Goal: Contribute content: Contribute content

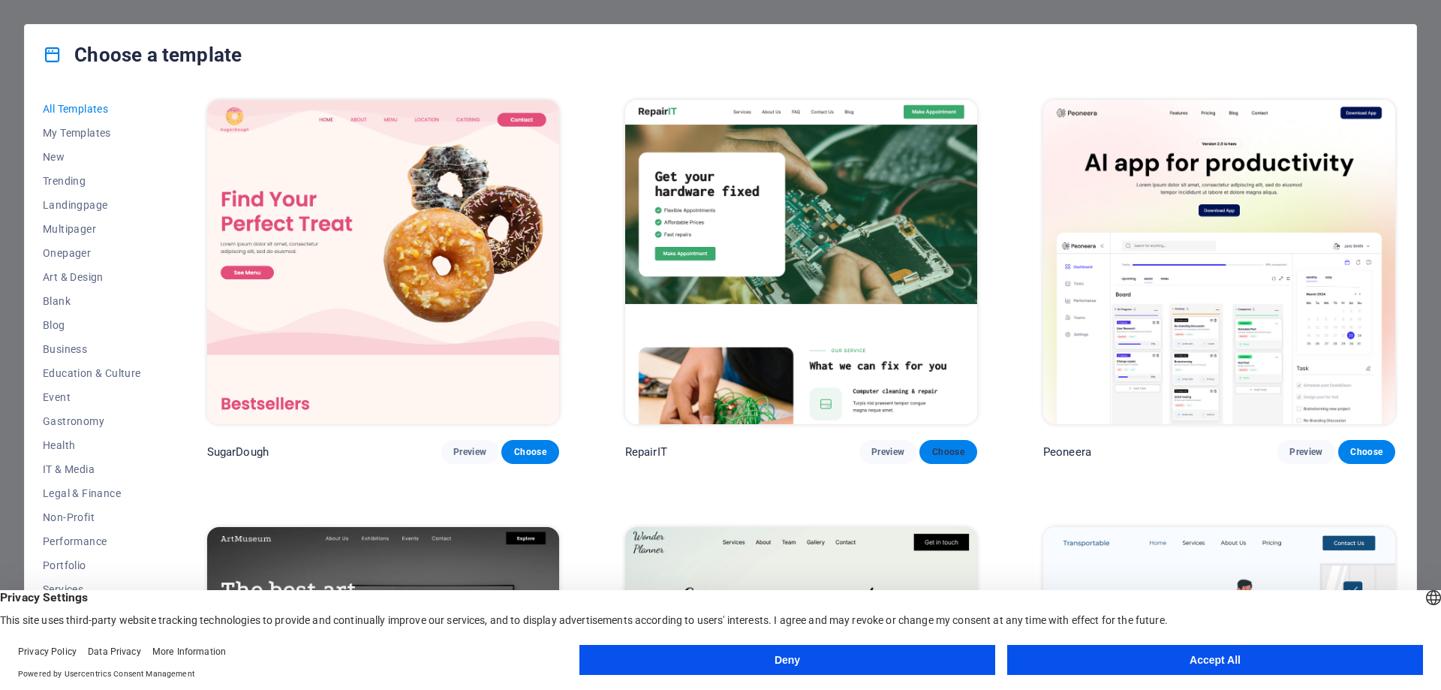
click at [951, 447] on span "Choose" at bounding box center [947, 452] width 33 height 12
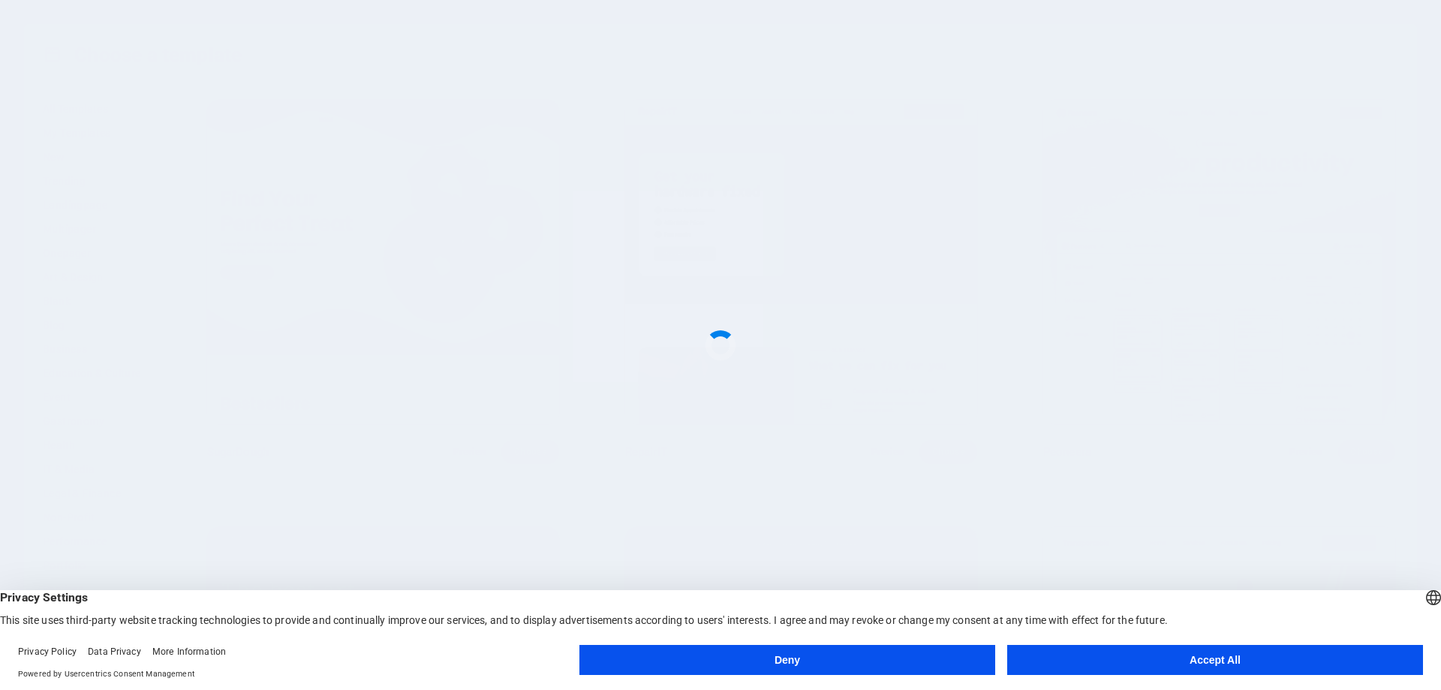
click at [1145, 664] on button "Accept All" at bounding box center [1215, 660] width 416 height 30
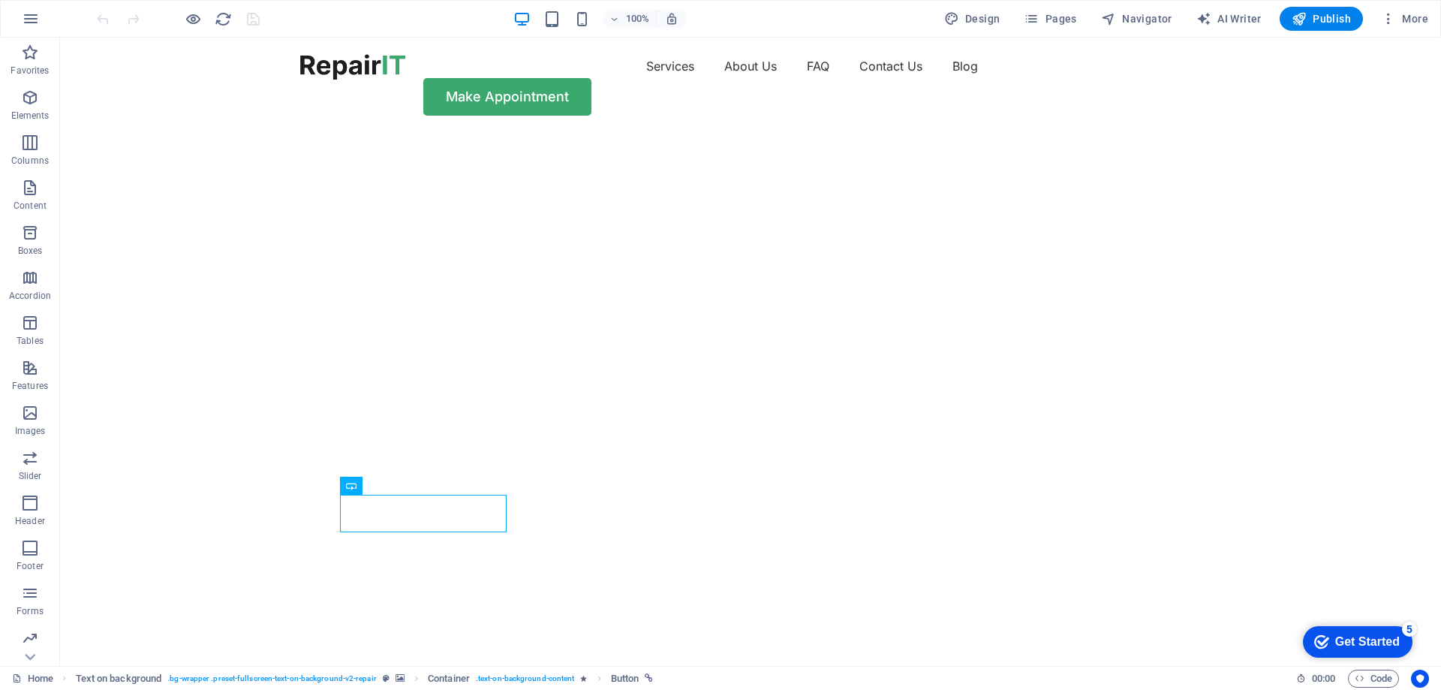
click at [1380, 642] on div "Get Started" at bounding box center [1367, 642] width 65 height 14
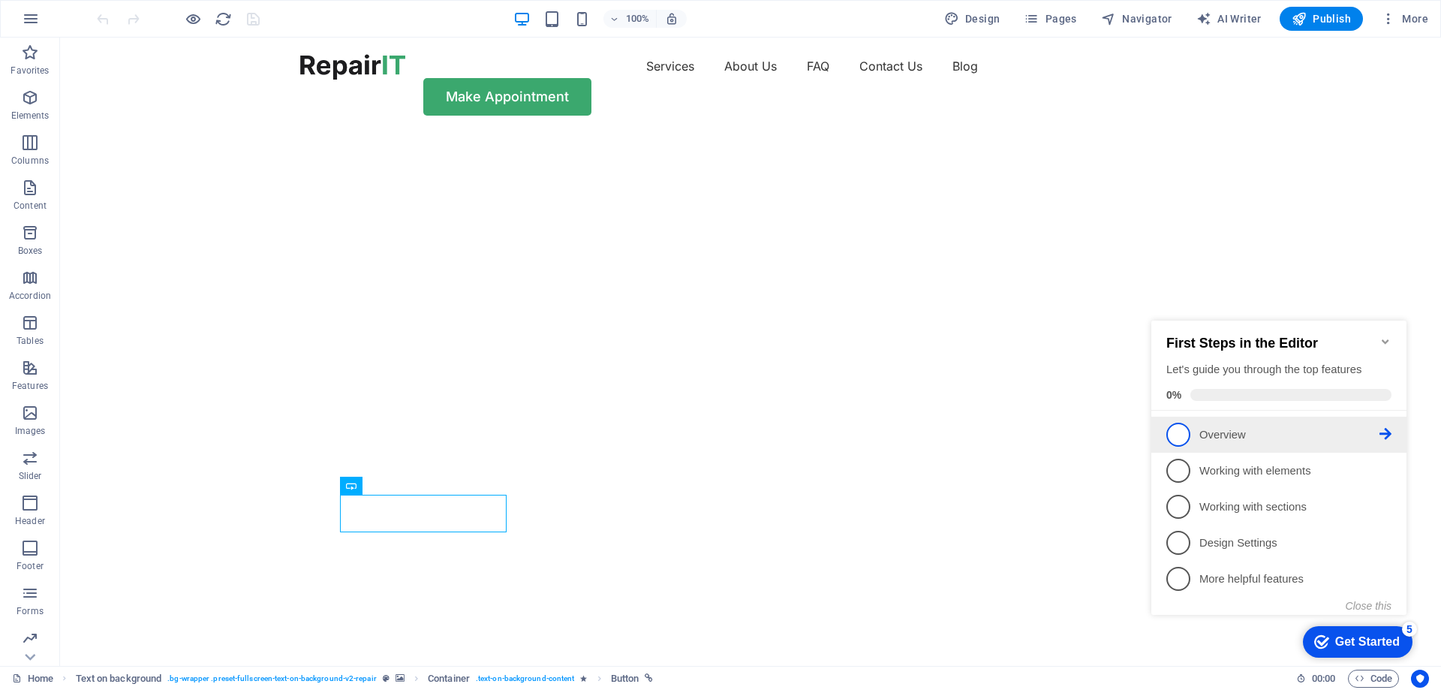
click at [1180, 427] on span "1" at bounding box center [1178, 435] width 24 height 24
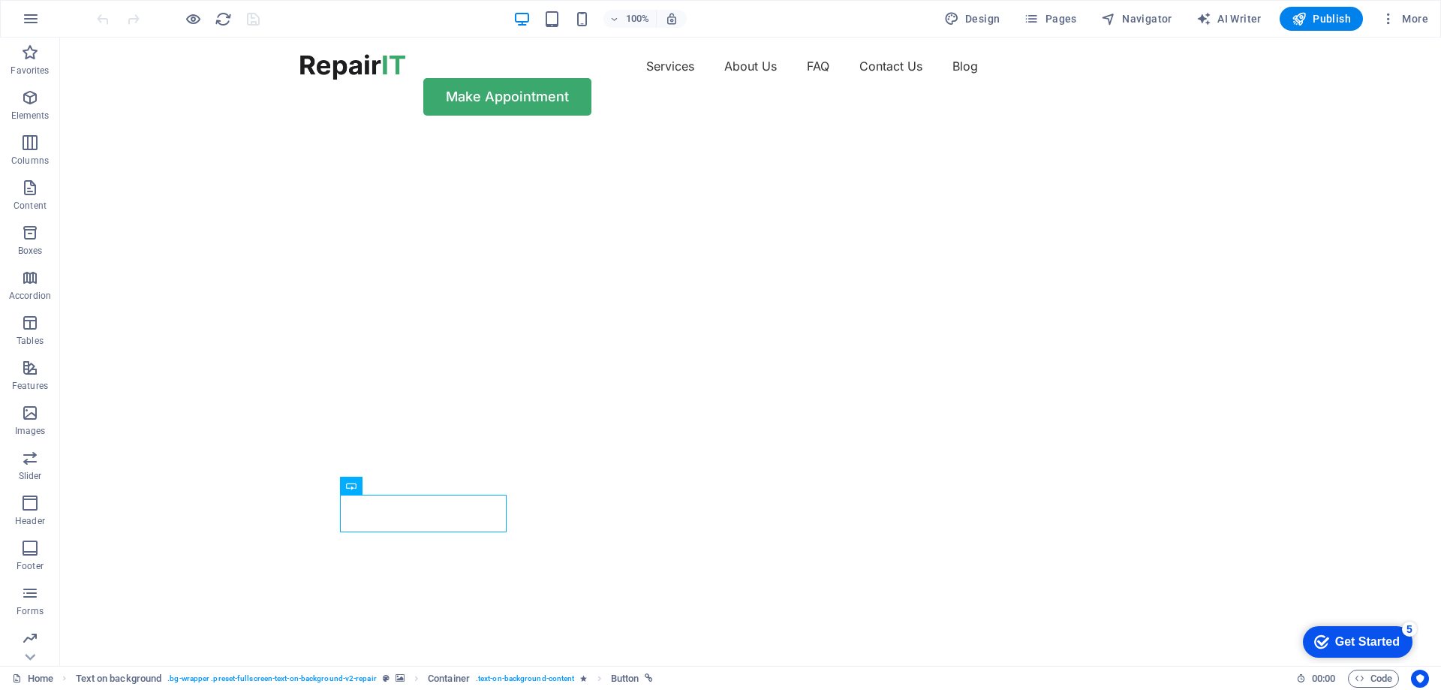
click at [1340, 642] on div "Get Started" at bounding box center [1367, 642] width 65 height 14
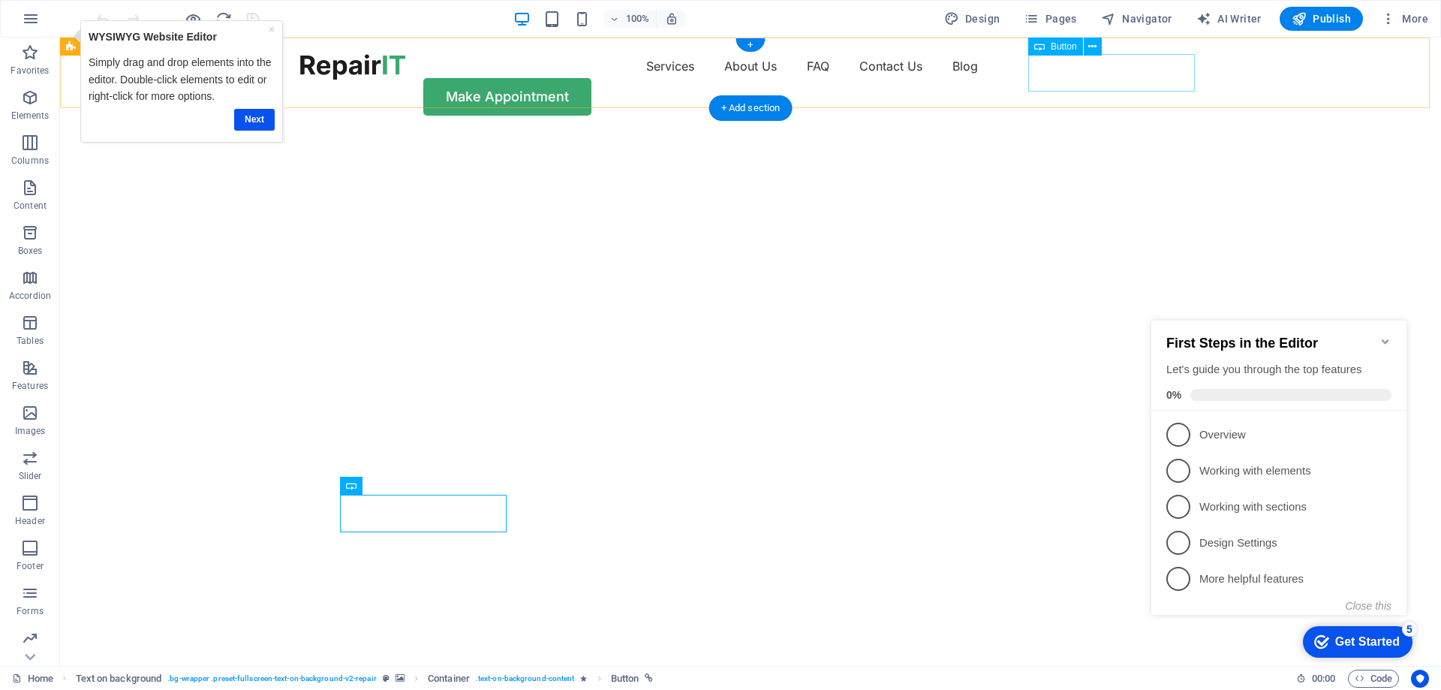
click at [1079, 81] on div "Make Appointment" at bounding box center [750, 97] width 901 height 38
click at [1238, 98] on div "Services About Us FAQ Contact Us Blog Make Appointment" at bounding box center [750, 85] width 1381 height 95
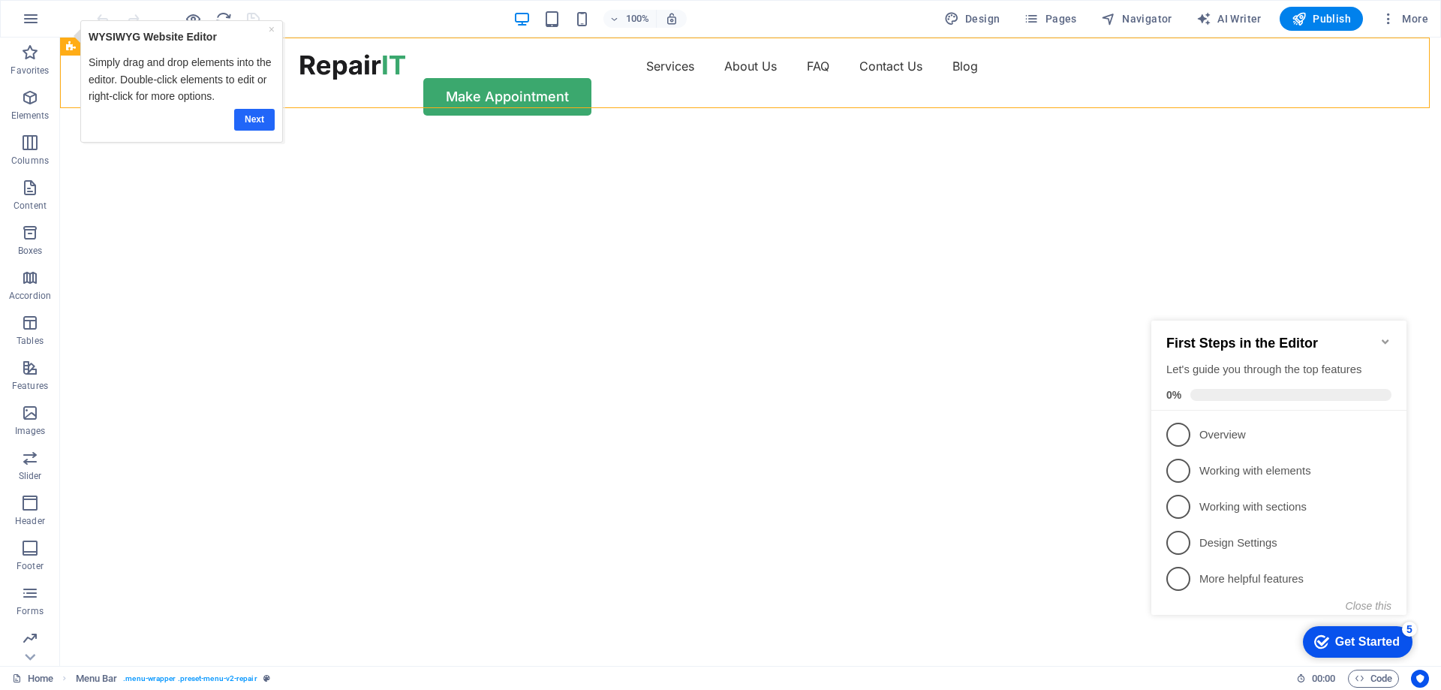
click at [248, 120] on link "Next" at bounding box center [254, 120] width 41 height 22
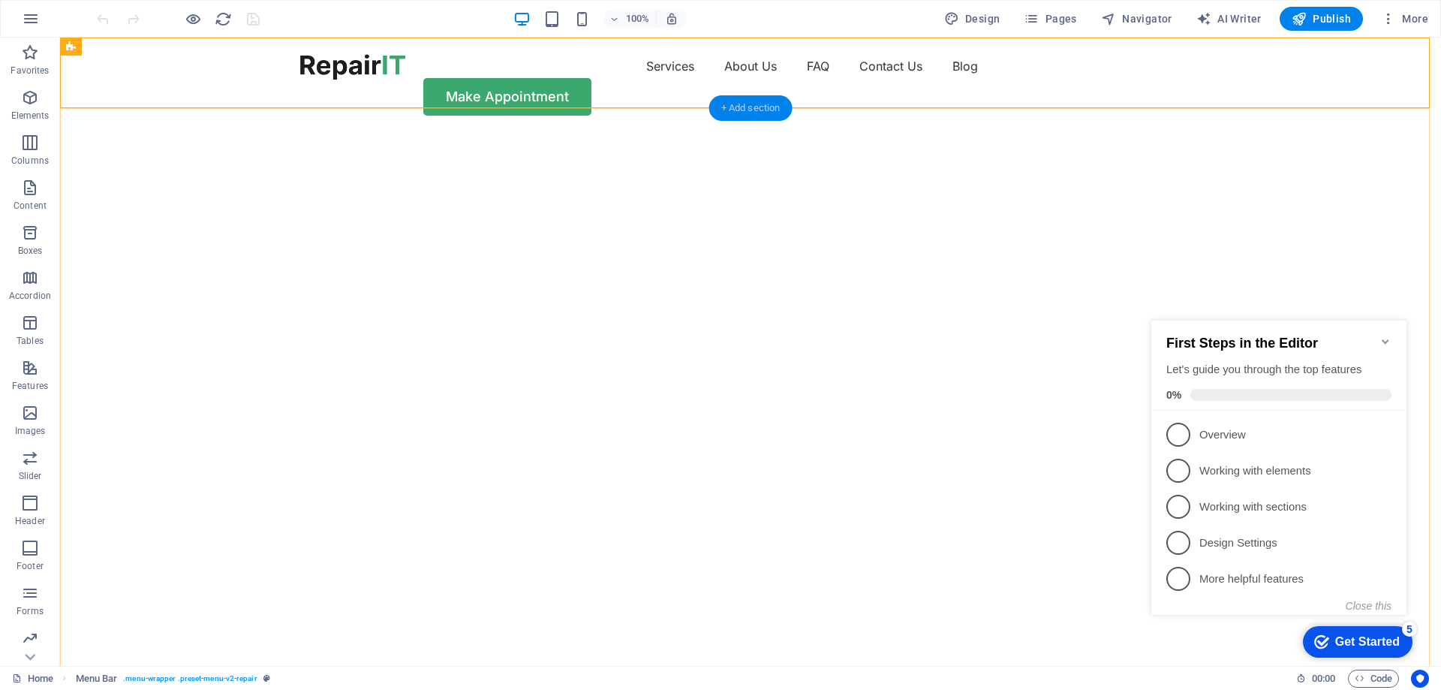
click at [748, 112] on div "+ Add section" at bounding box center [750, 108] width 83 height 26
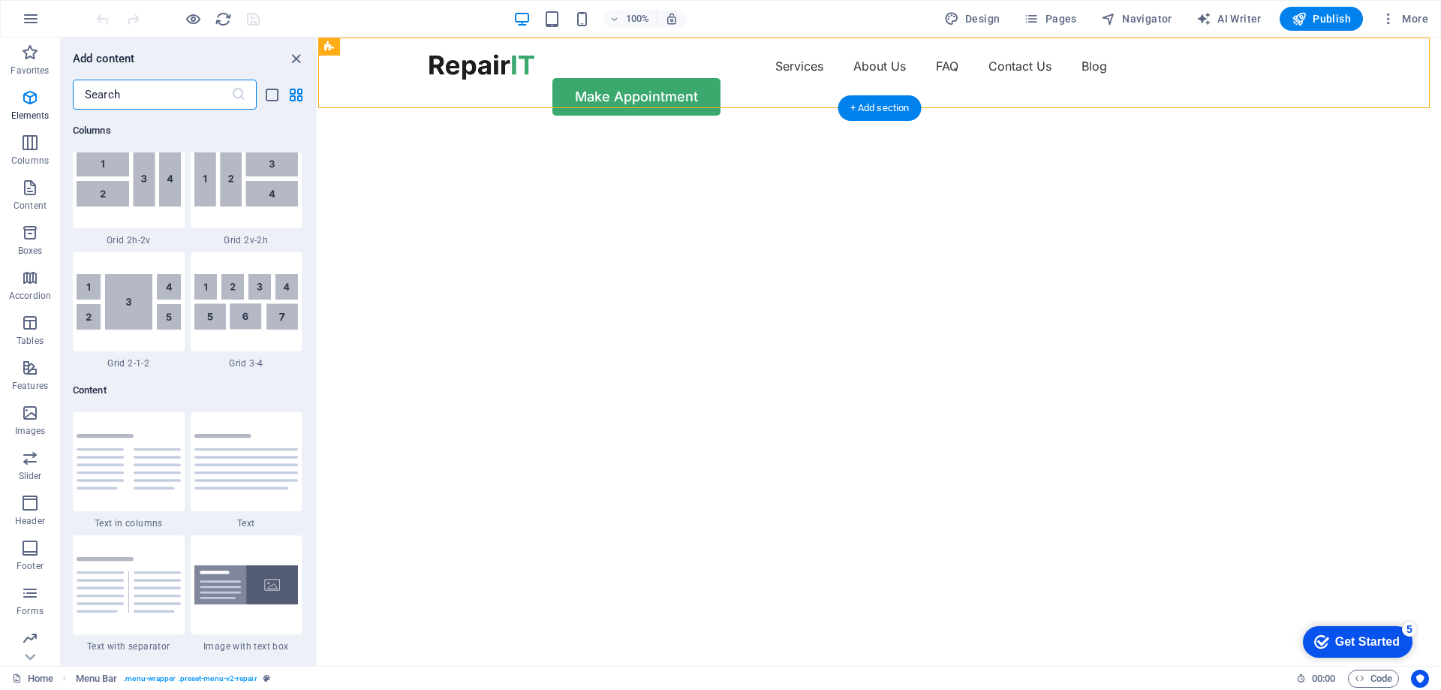
scroll to position [2626, 0]
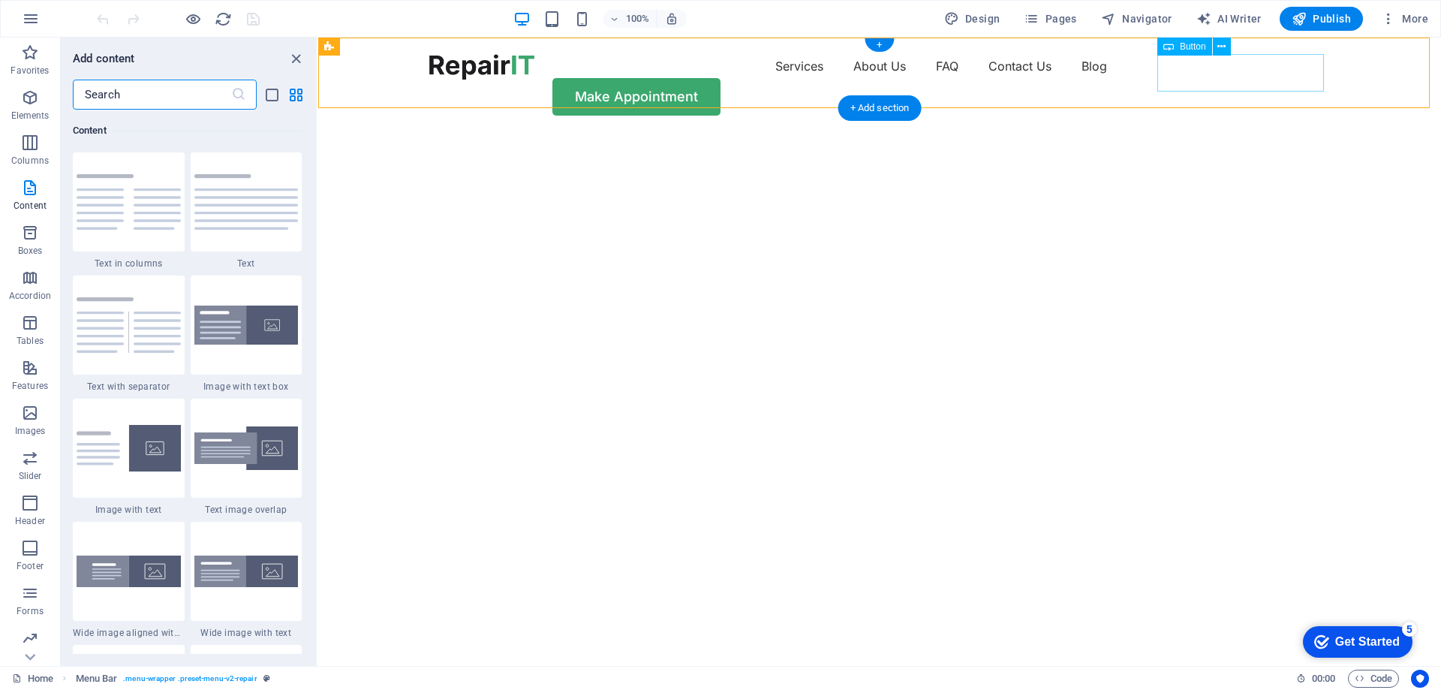
click at [1246, 81] on div "Make Appointment" at bounding box center [879, 97] width 901 height 38
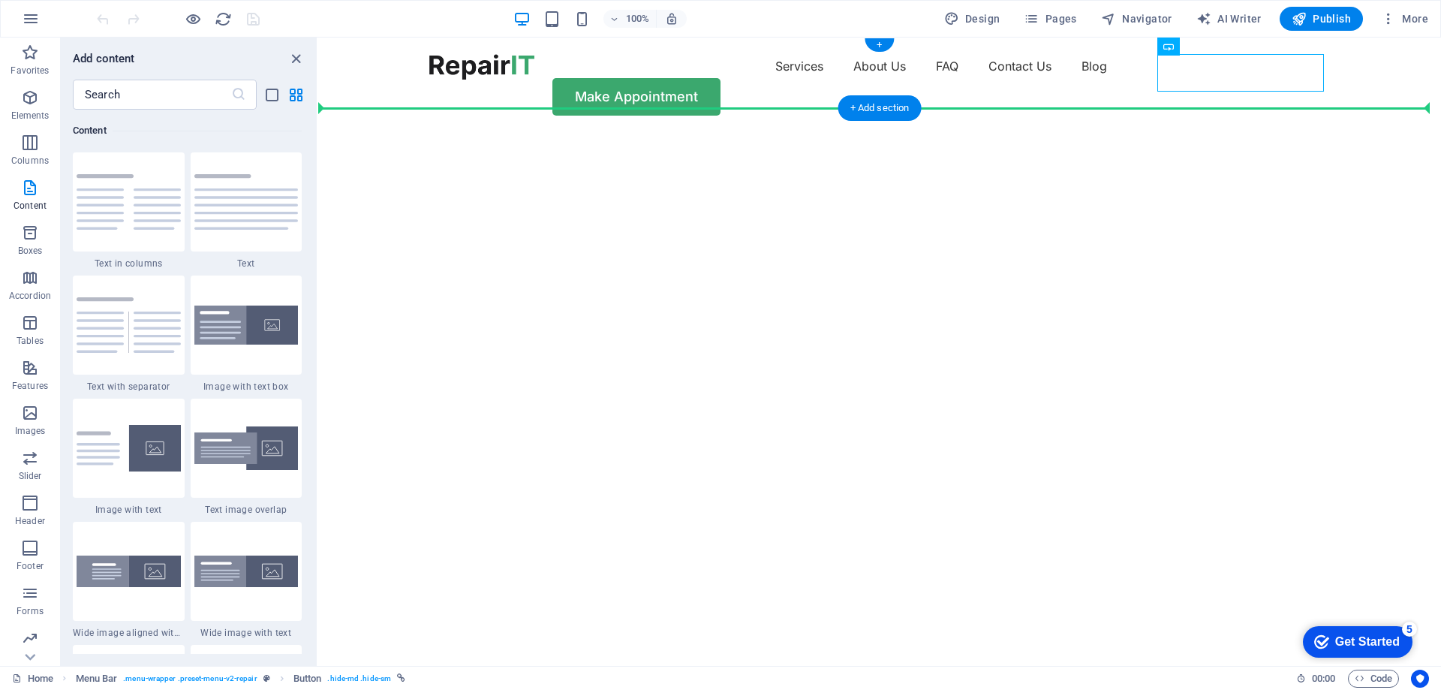
drag, startPoint x: 1517, startPoint y: 86, endPoint x: 1187, endPoint y: 95, distance: 330.4
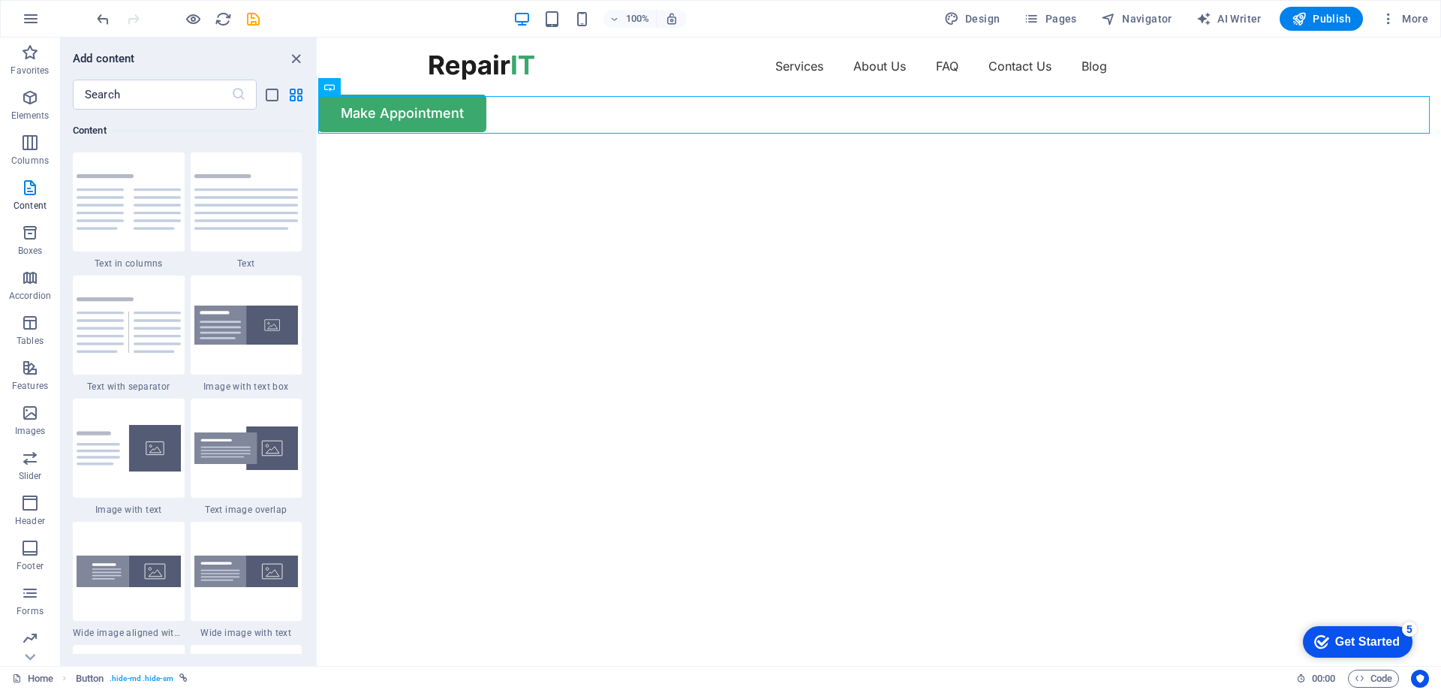
click at [1347, 643] on div "Get Started" at bounding box center [1367, 642] width 65 height 14
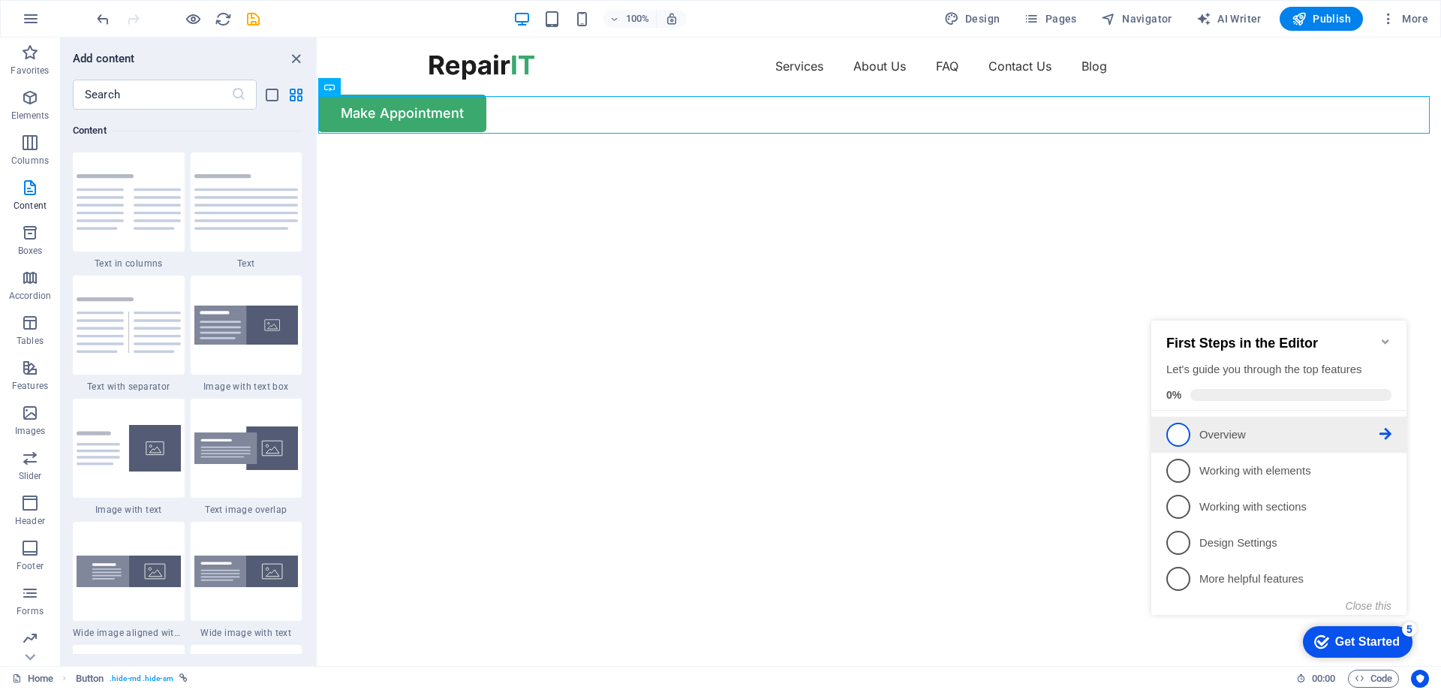
click at [1175, 432] on span "1" at bounding box center [1178, 435] width 24 height 24
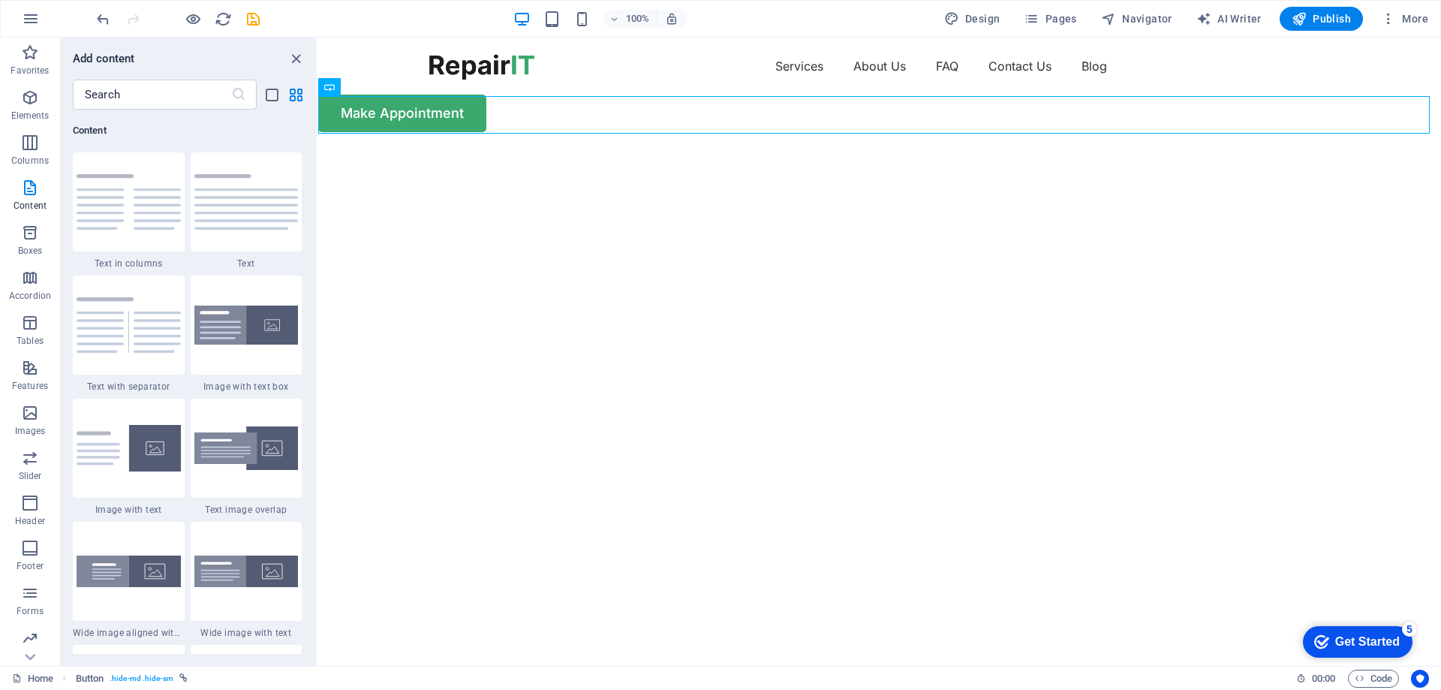
click at [1329, 639] on div "checkmark Get Started 5" at bounding box center [1357, 641] width 86 height 15
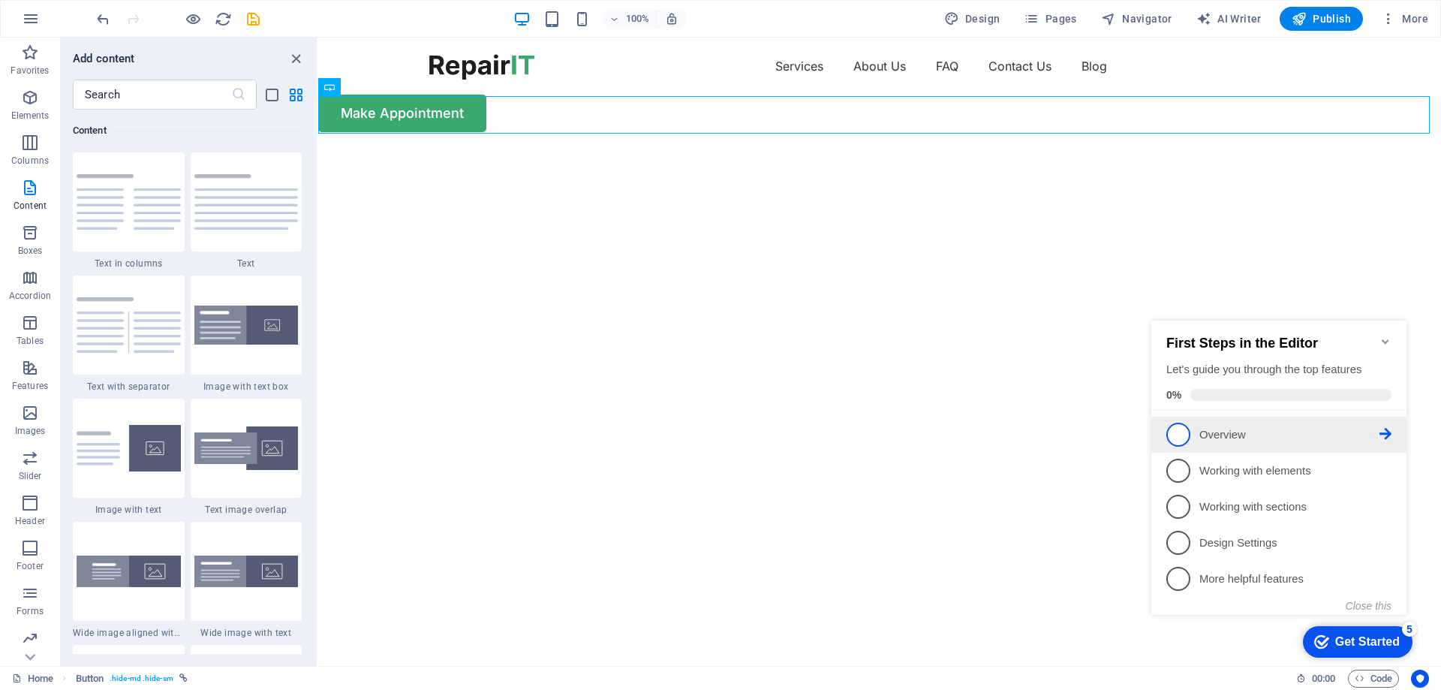
click at [1301, 432] on p "Overview - incomplete" at bounding box center [1289, 435] width 180 height 16
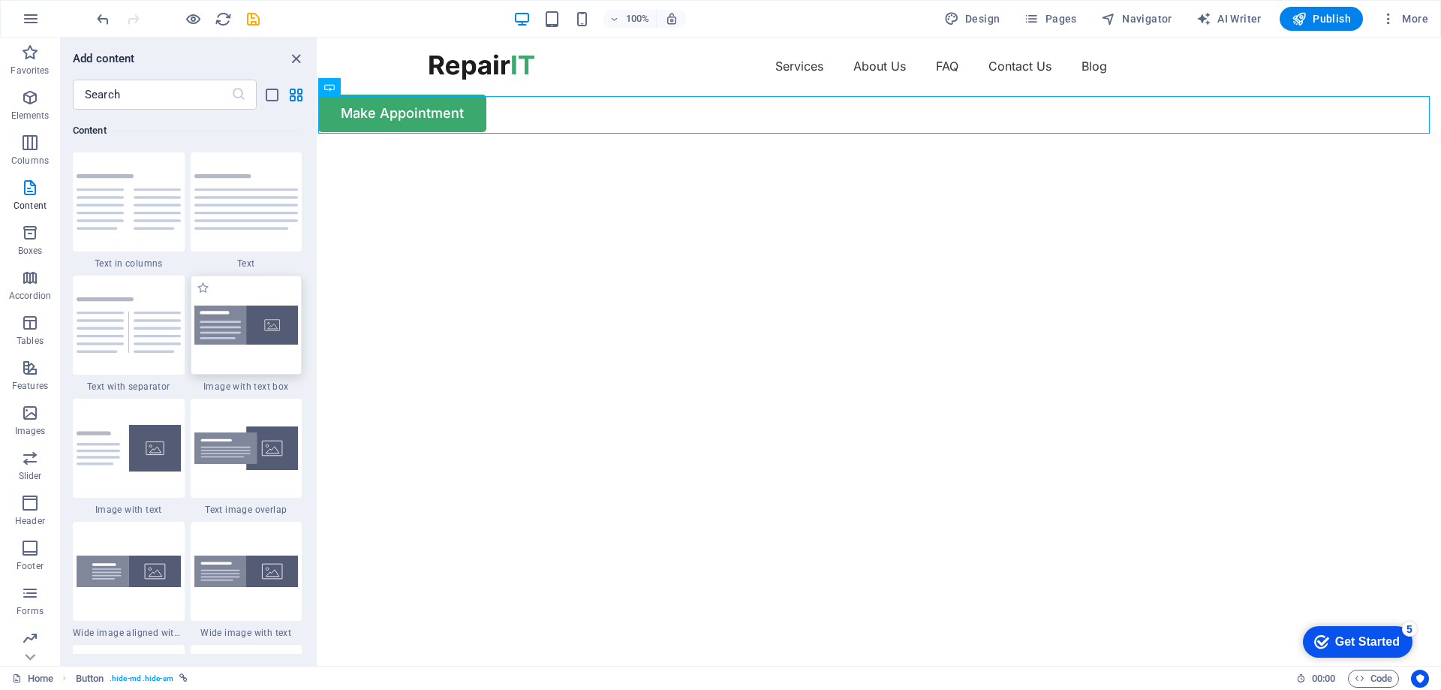
click at [250, 348] on div at bounding box center [247, 324] width 112 height 99
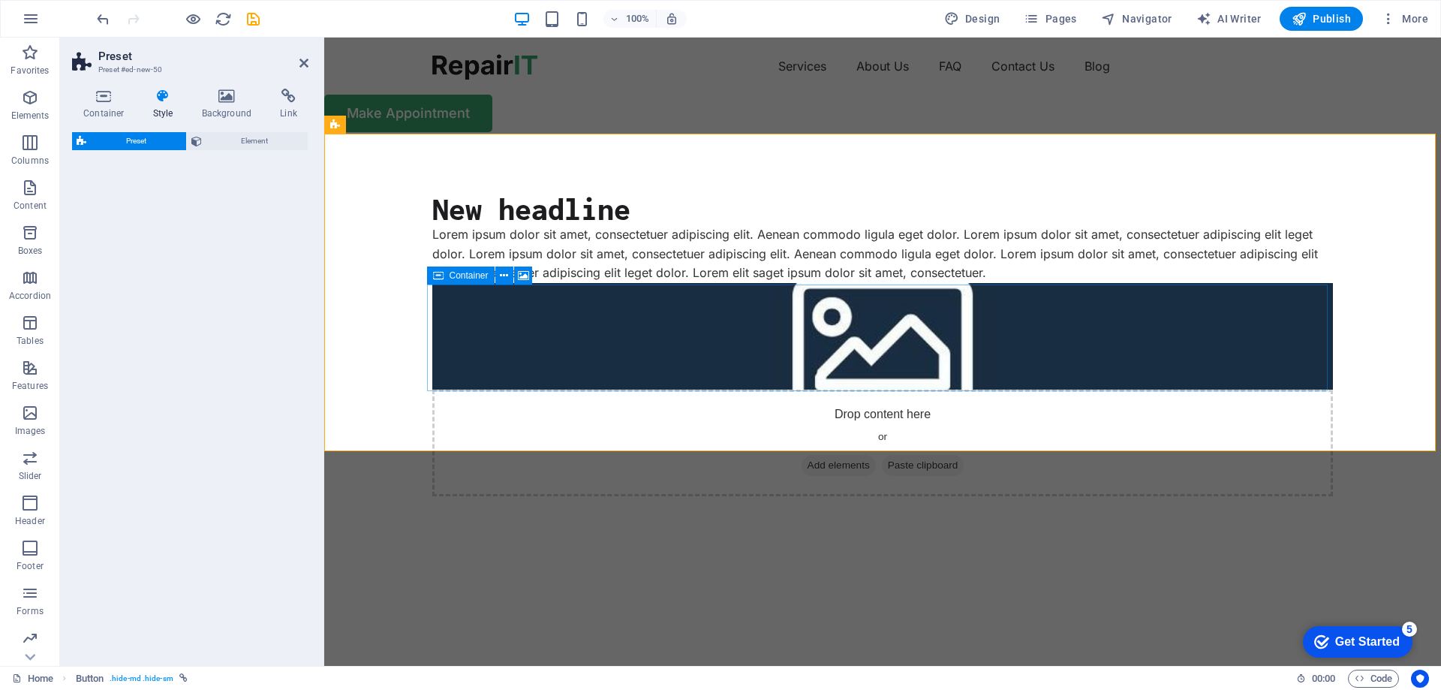
select select "rem"
select select "px"
select select "preset-text-with-image-v4-boxed"
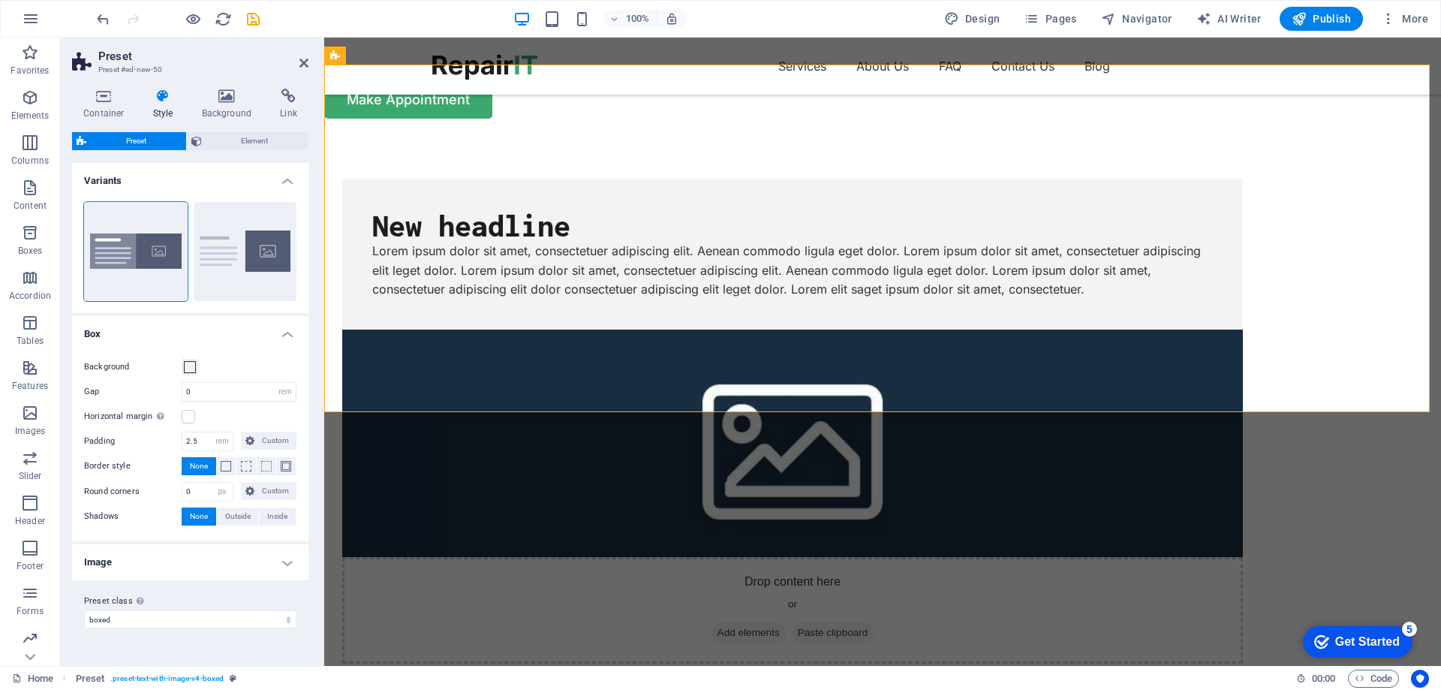
scroll to position [0, 0]
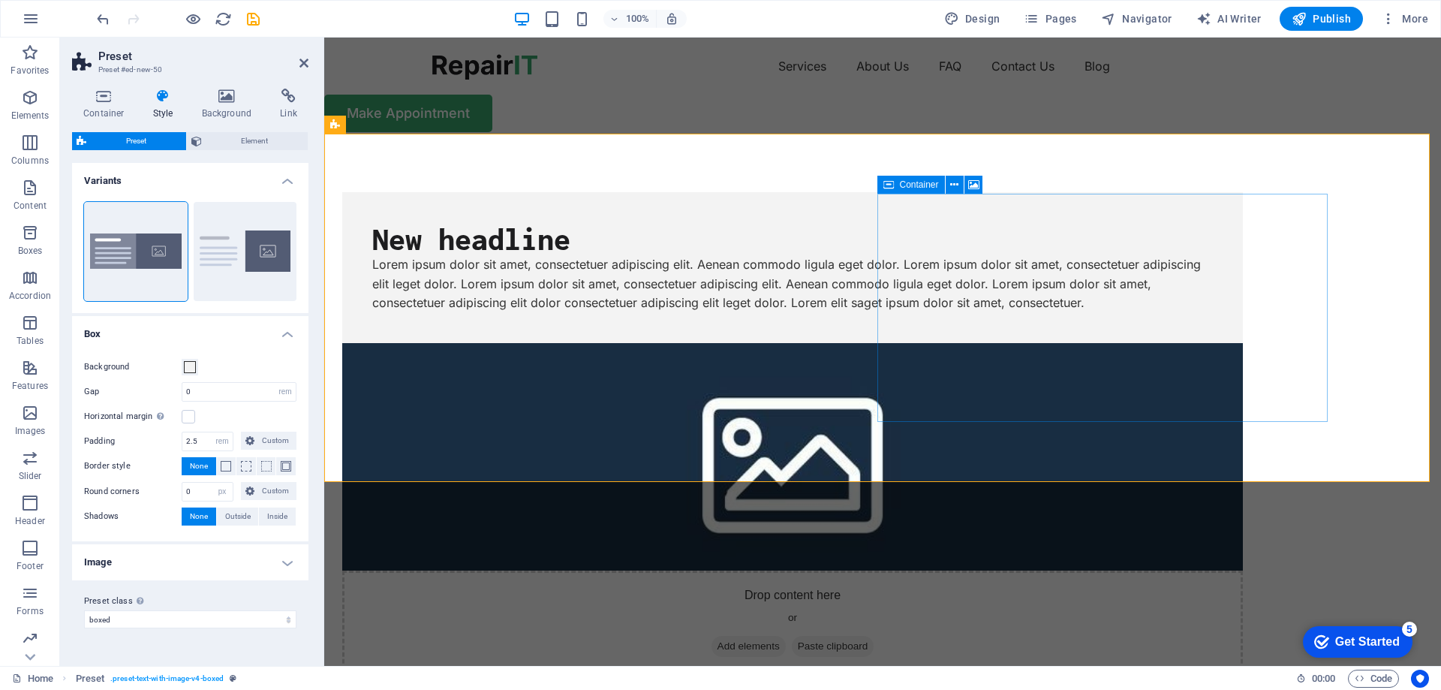
click at [786, 636] on span "Add elements" at bounding box center [749, 646] width 74 height 21
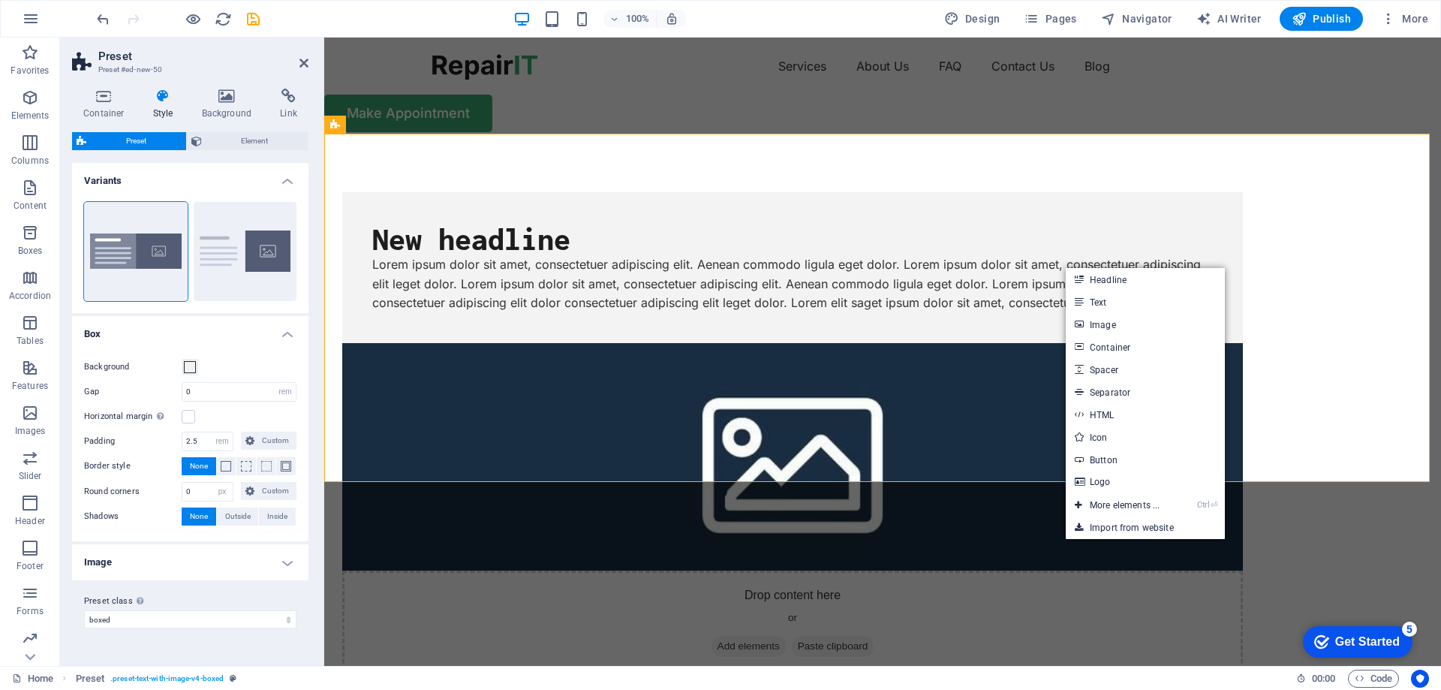
click at [1022, 343] on figure at bounding box center [792, 456] width 901 height 227
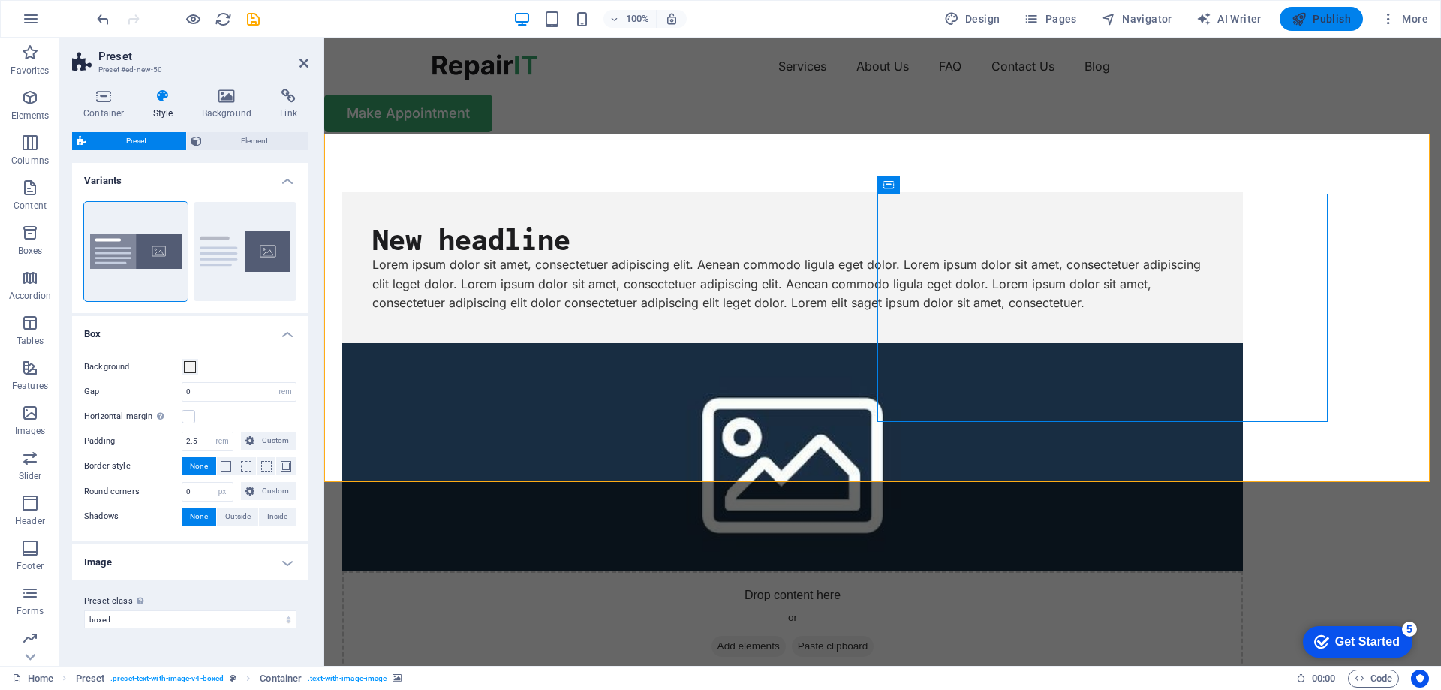
click at [1326, 20] on span "Publish" at bounding box center [1321, 18] width 59 height 15
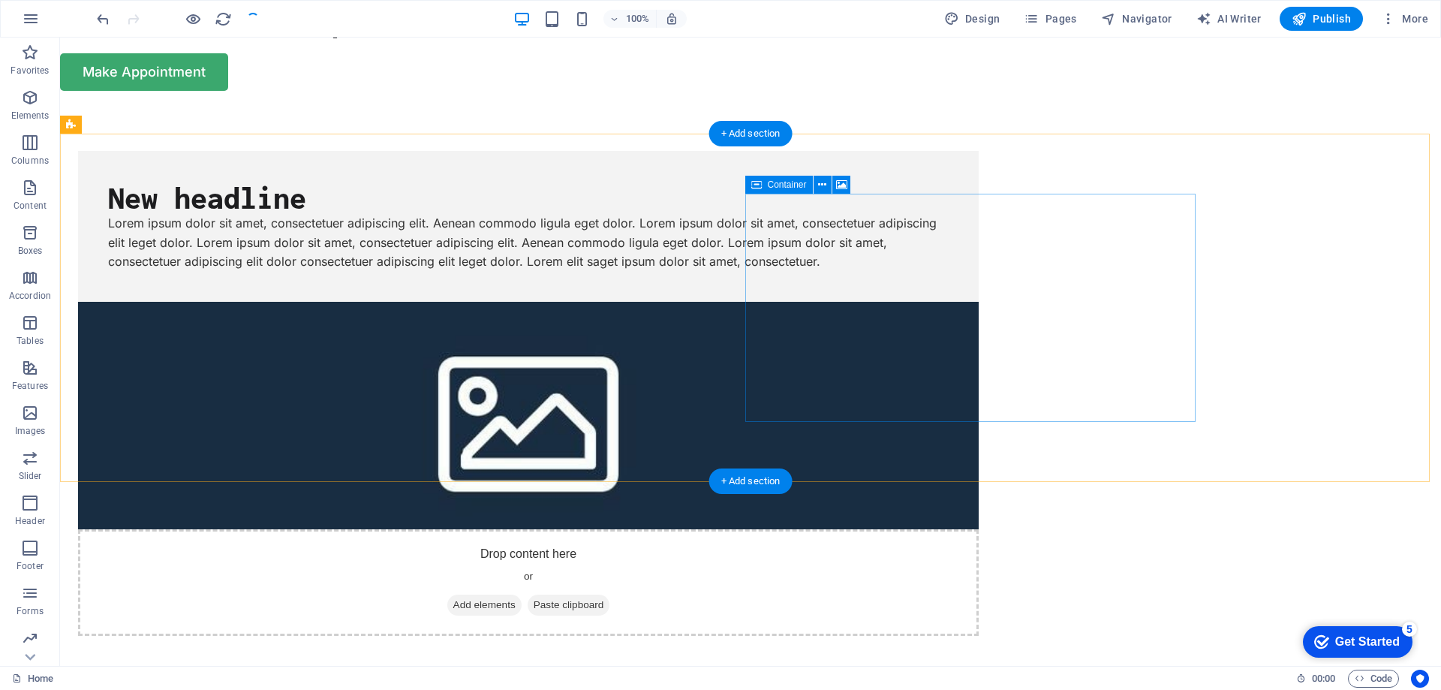
scroll to position [75, 0]
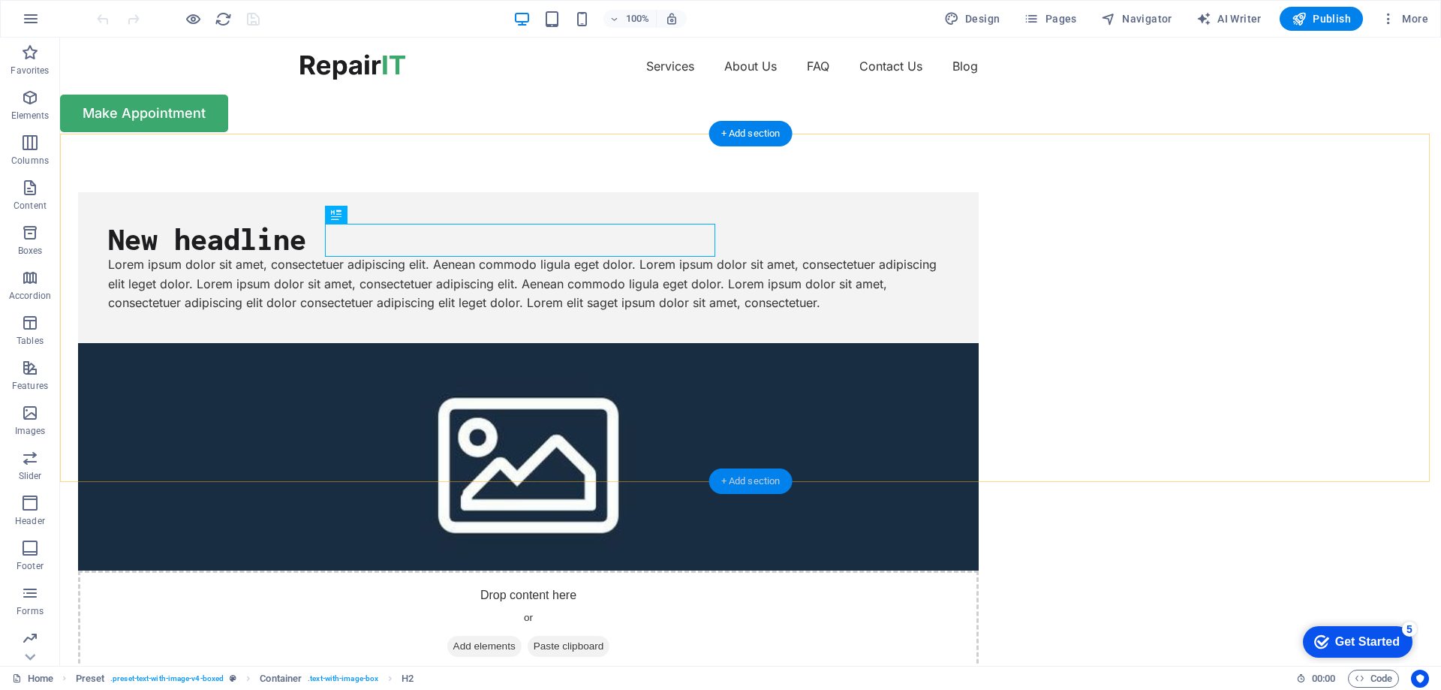
click at [740, 483] on div "+ Add section" at bounding box center [750, 481] width 83 height 26
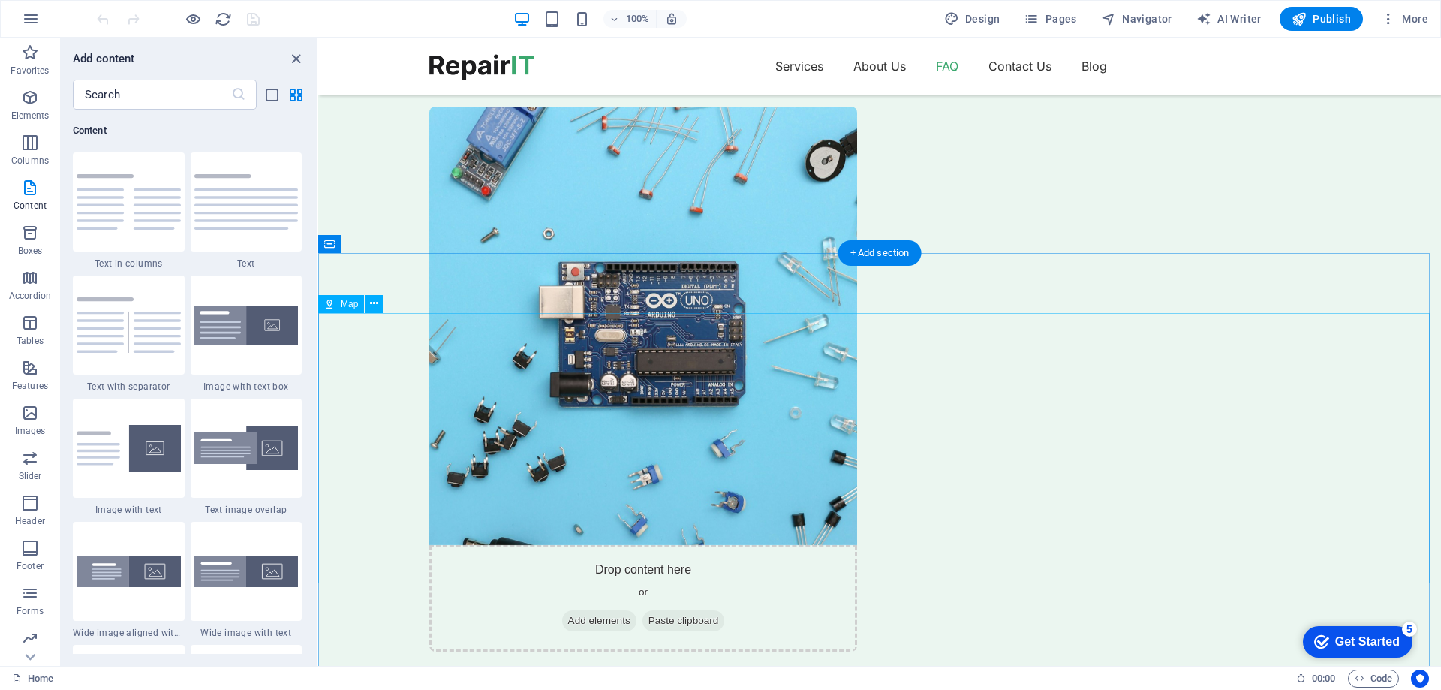
scroll to position [4729, 0]
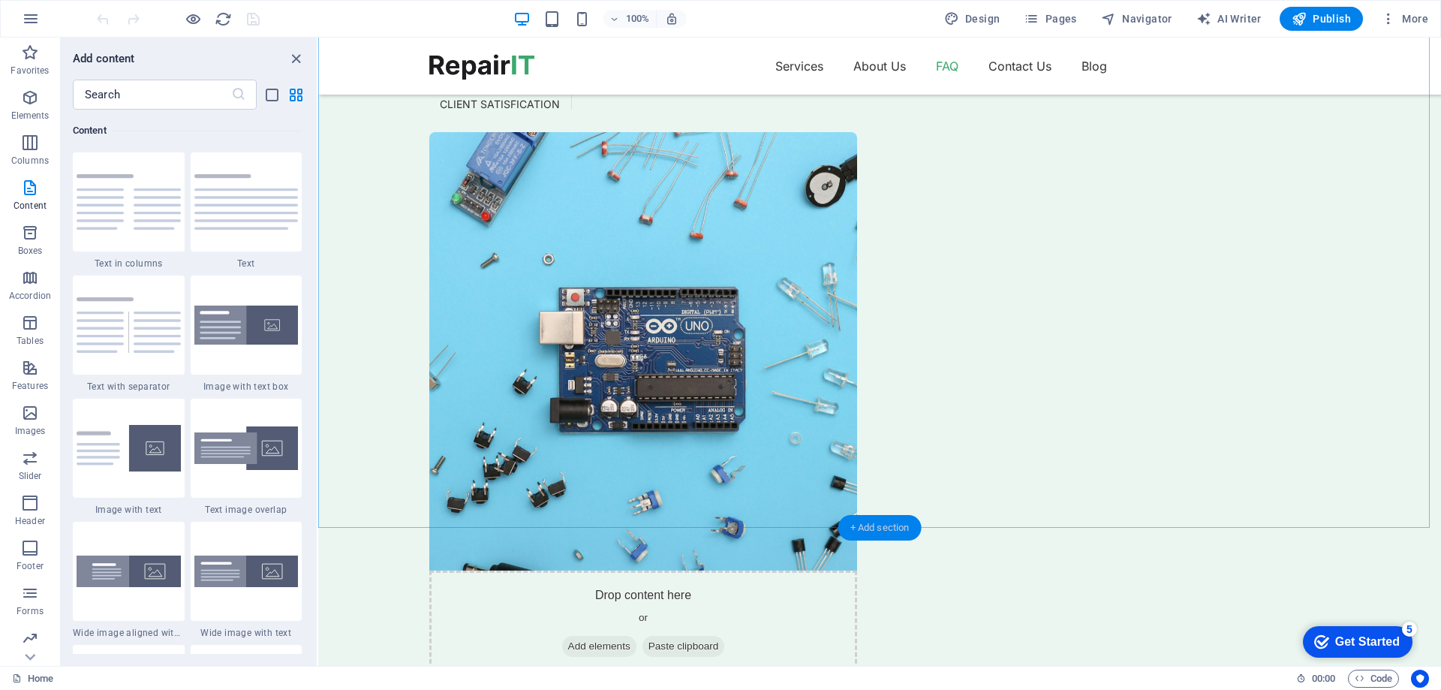
click at [871, 522] on div "+ Add section" at bounding box center [879, 528] width 83 height 26
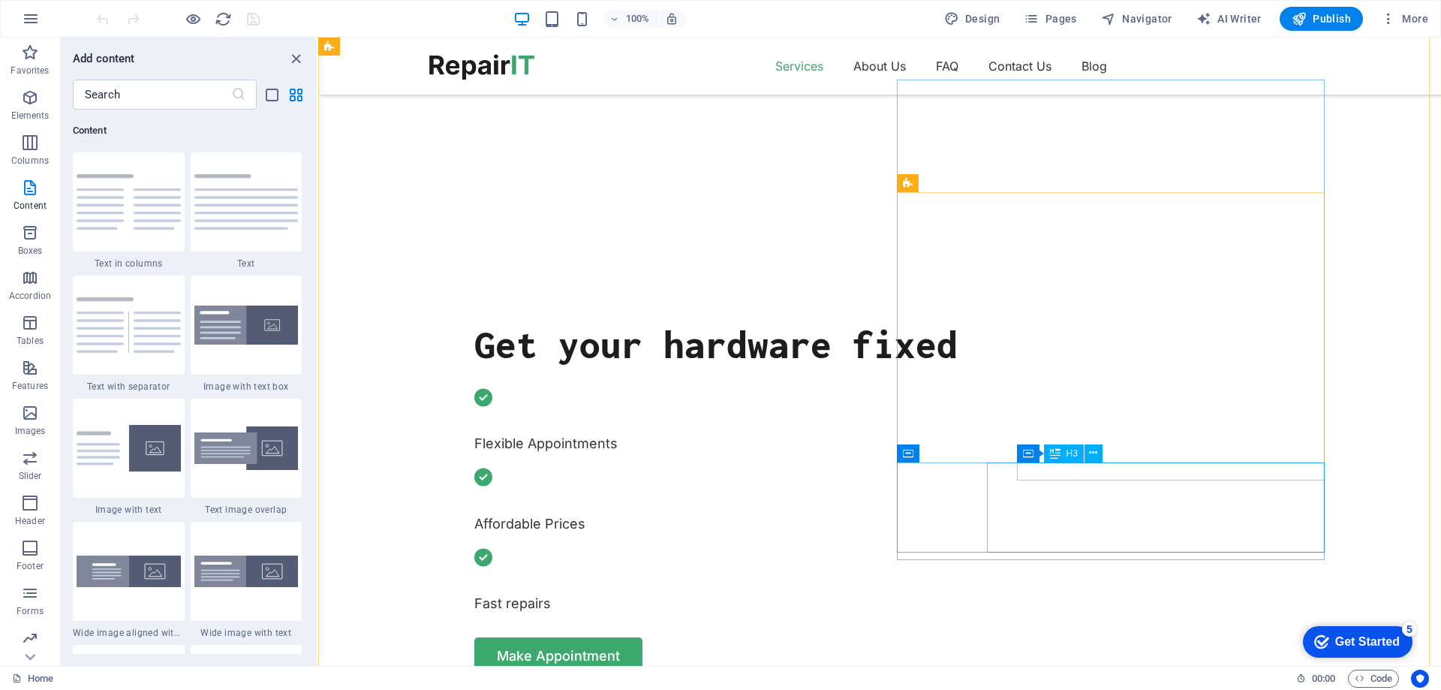
scroll to position [1126, 0]
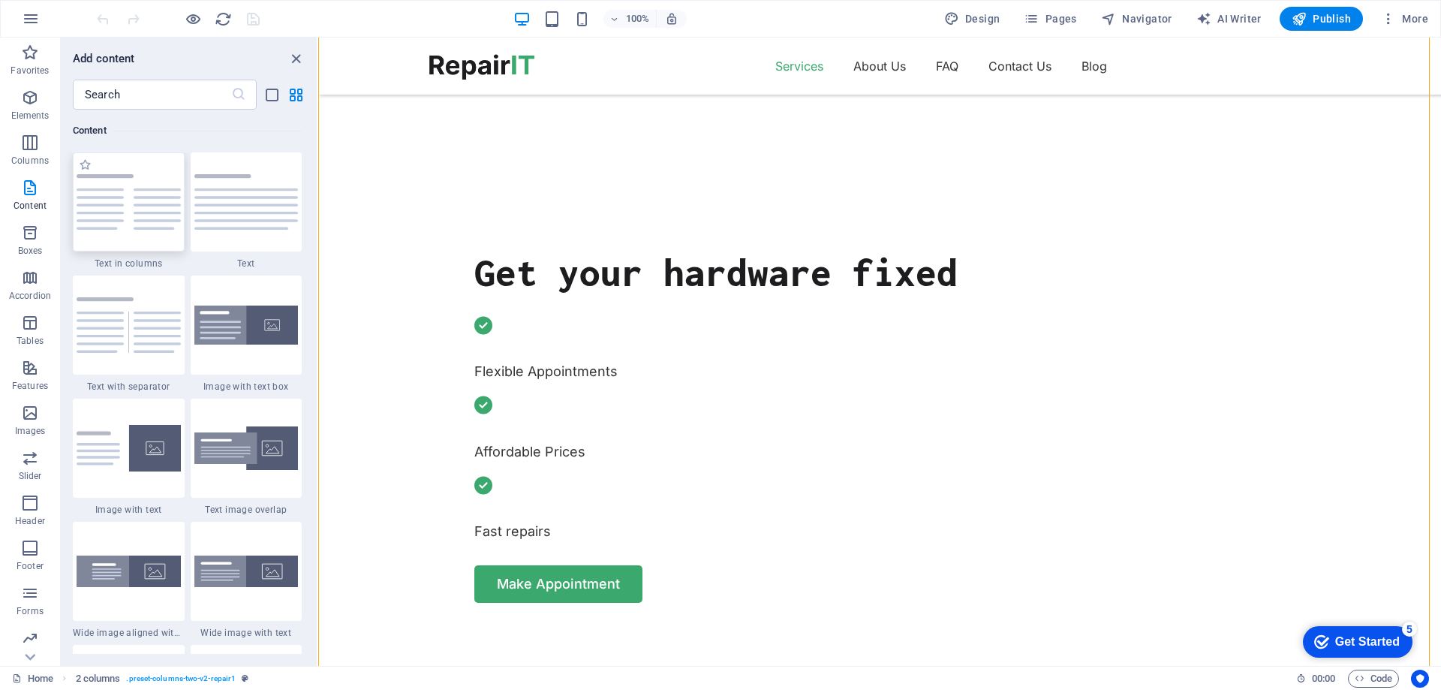
drag, startPoint x: 1054, startPoint y: 324, endPoint x: 130, endPoint y: 191, distance: 933.6
click at [130, 191] on section "Favorites Elements Columns Content Boxes Accordion Tables Features Images Slide…" at bounding box center [720, 352] width 1441 height 628
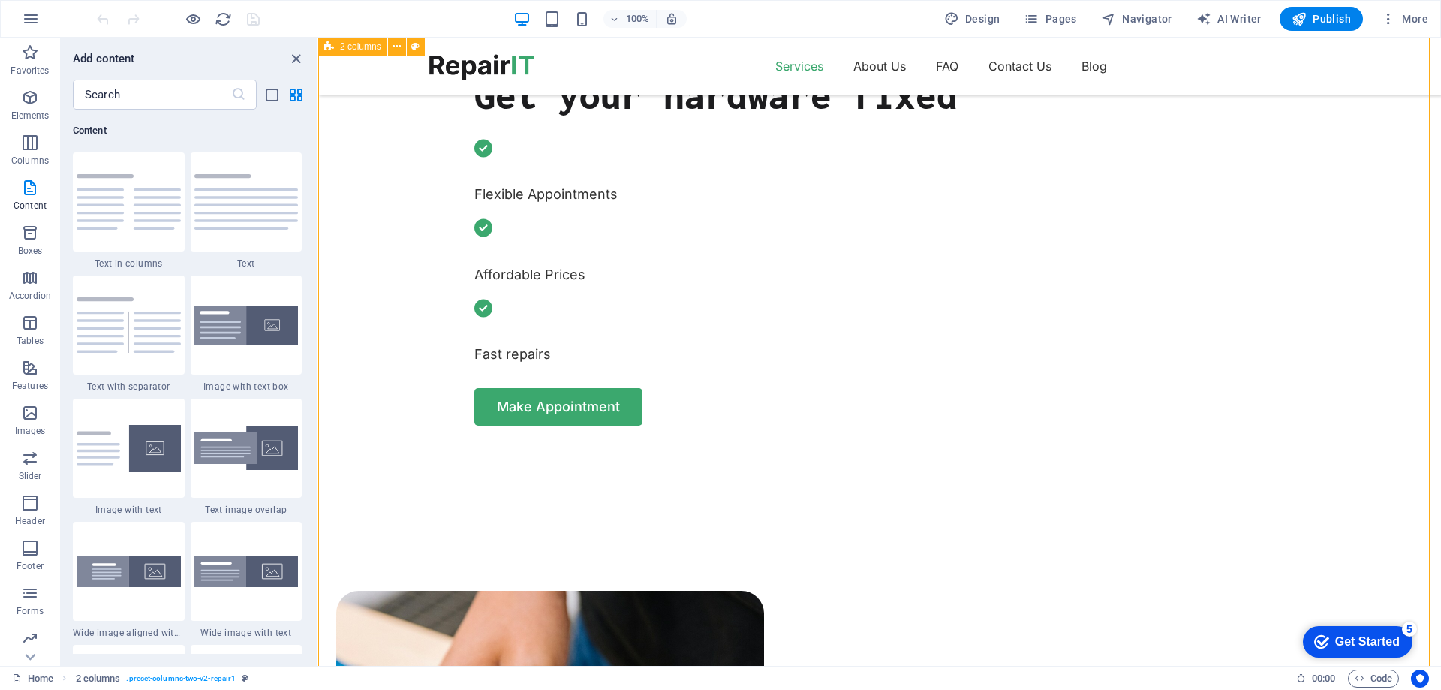
scroll to position [1501, 0]
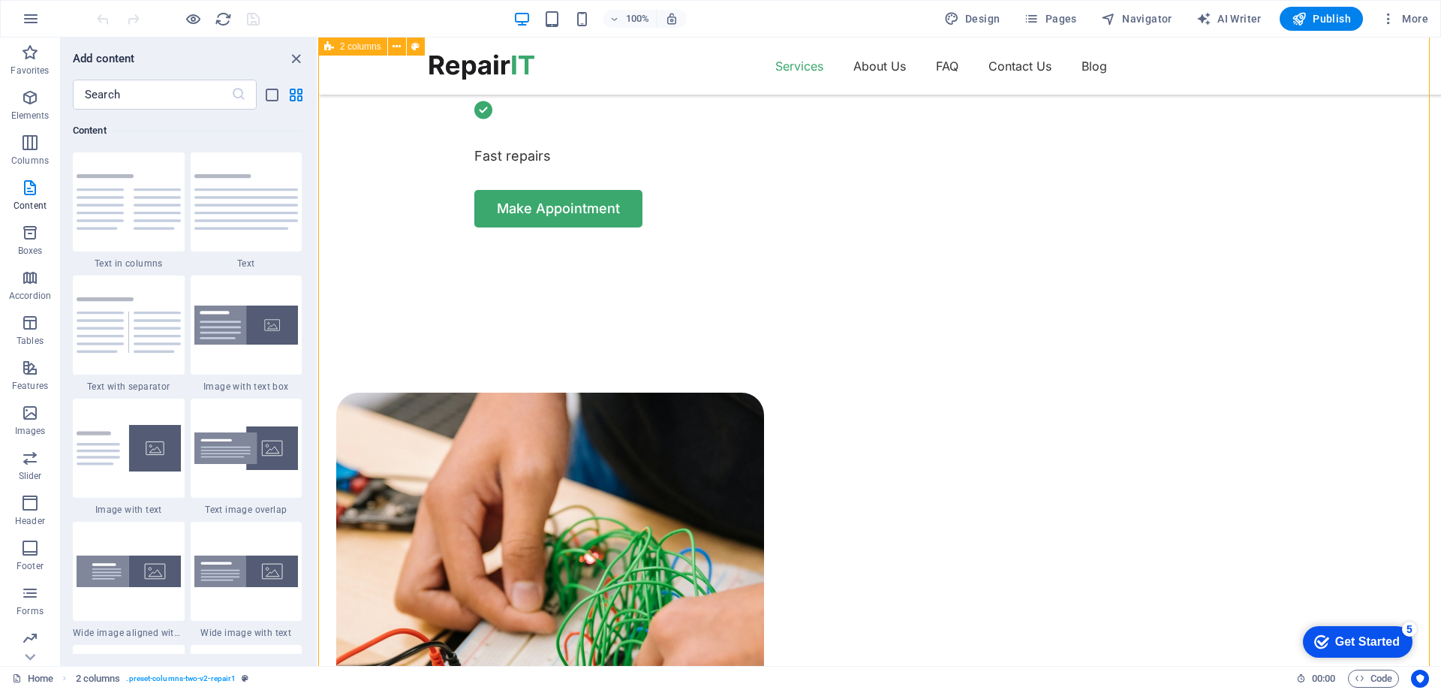
click at [1362, 641] on div "Get Started" at bounding box center [1367, 642] width 65 height 14
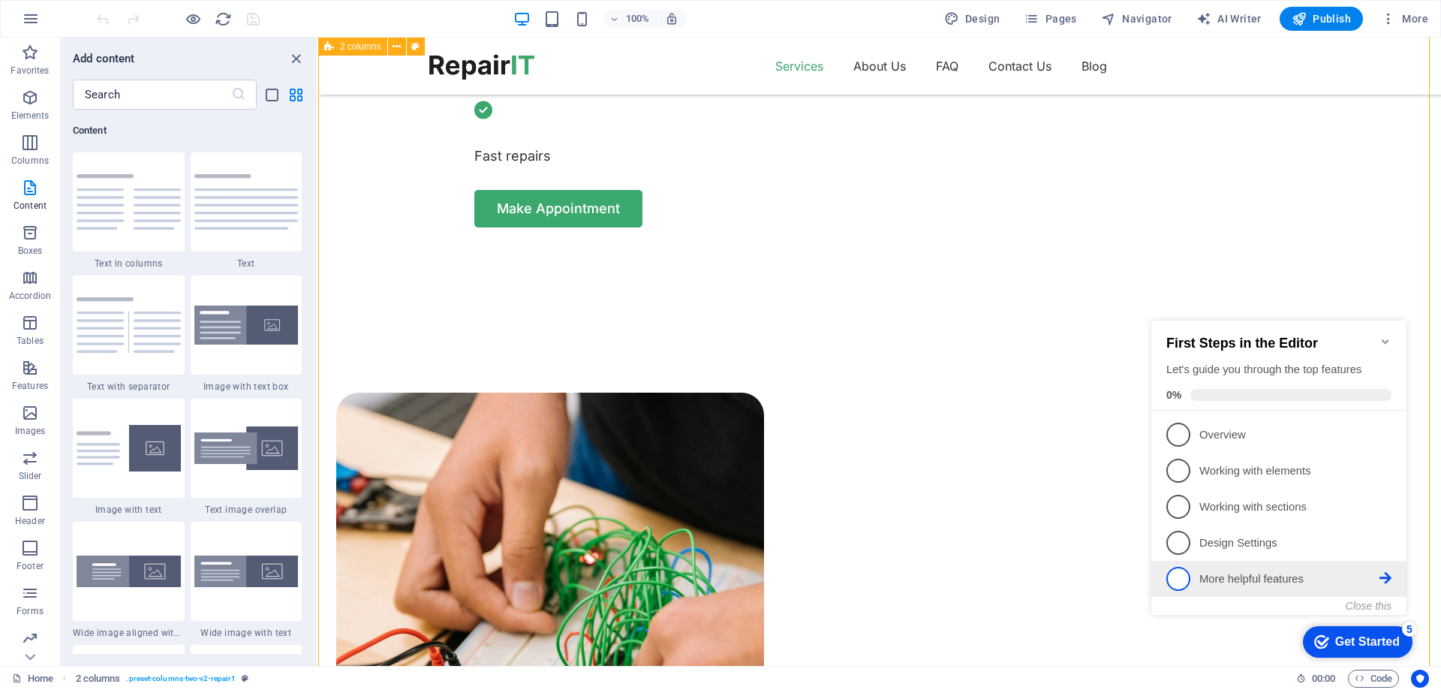
click at [1179, 575] on span "5" at bounding box center [1178, 579] width 24 height 24
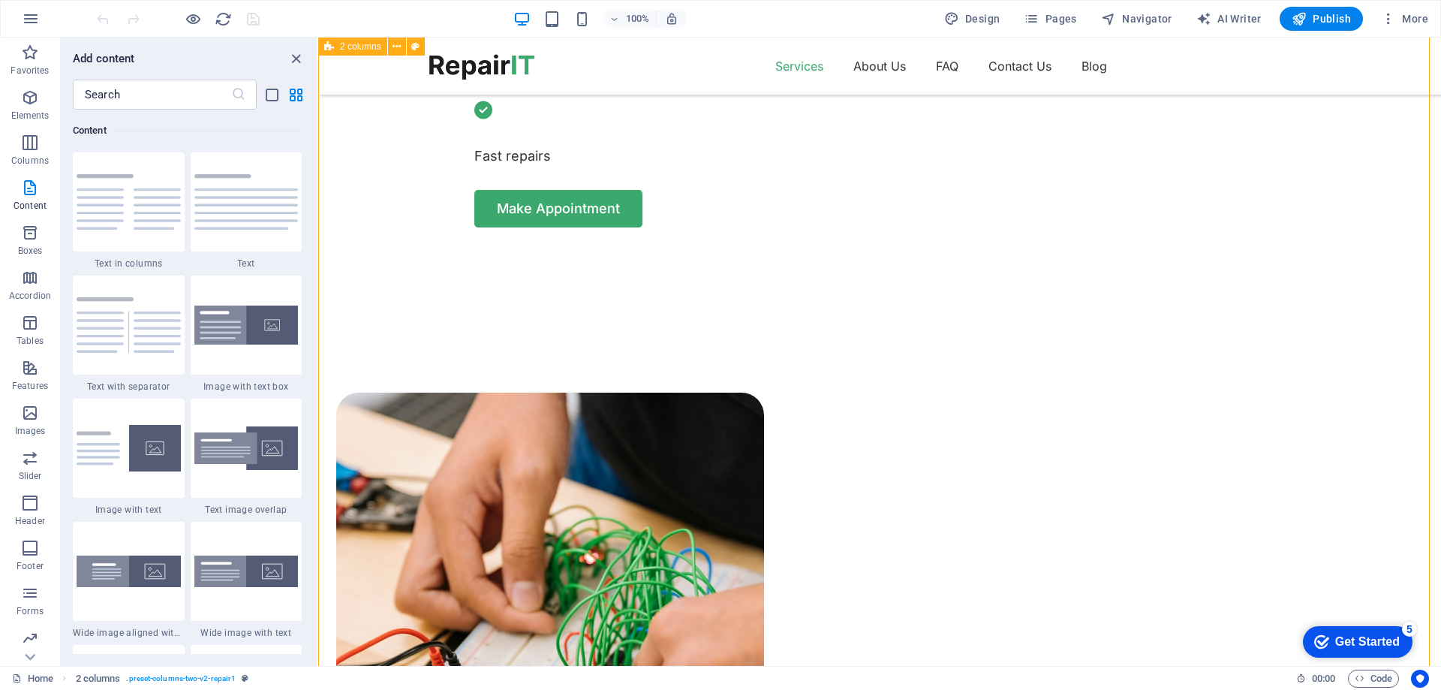
click at [1336, 635] on div "Get Started" at bounding box center [1367, 642] width 65 height 14
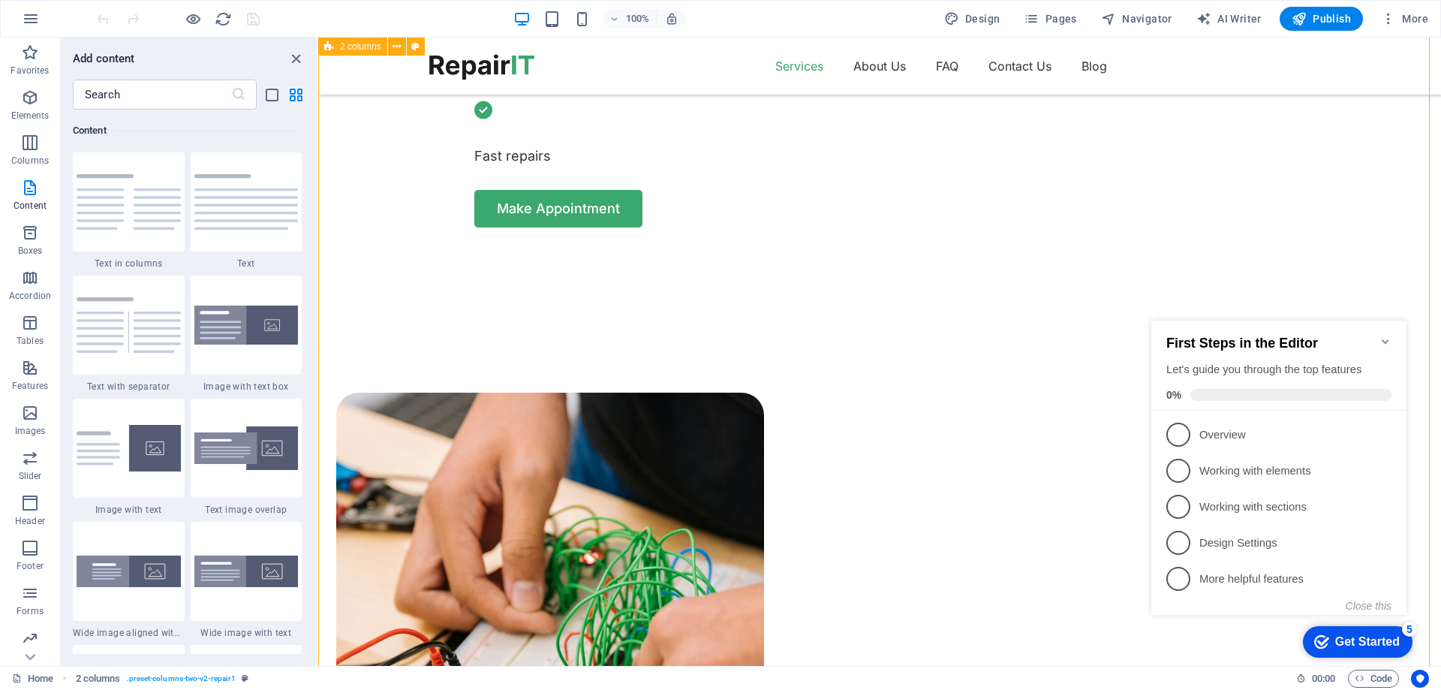
click at [1259, 376] on div "First Steps in the Editor Let's guide you through the top features 0%" at bounding box center [1278, 368] width 225 height 65
click at [1384, 339] on icon "Minimize checklist" at bounding box center [1385, 341] width 7 height 5
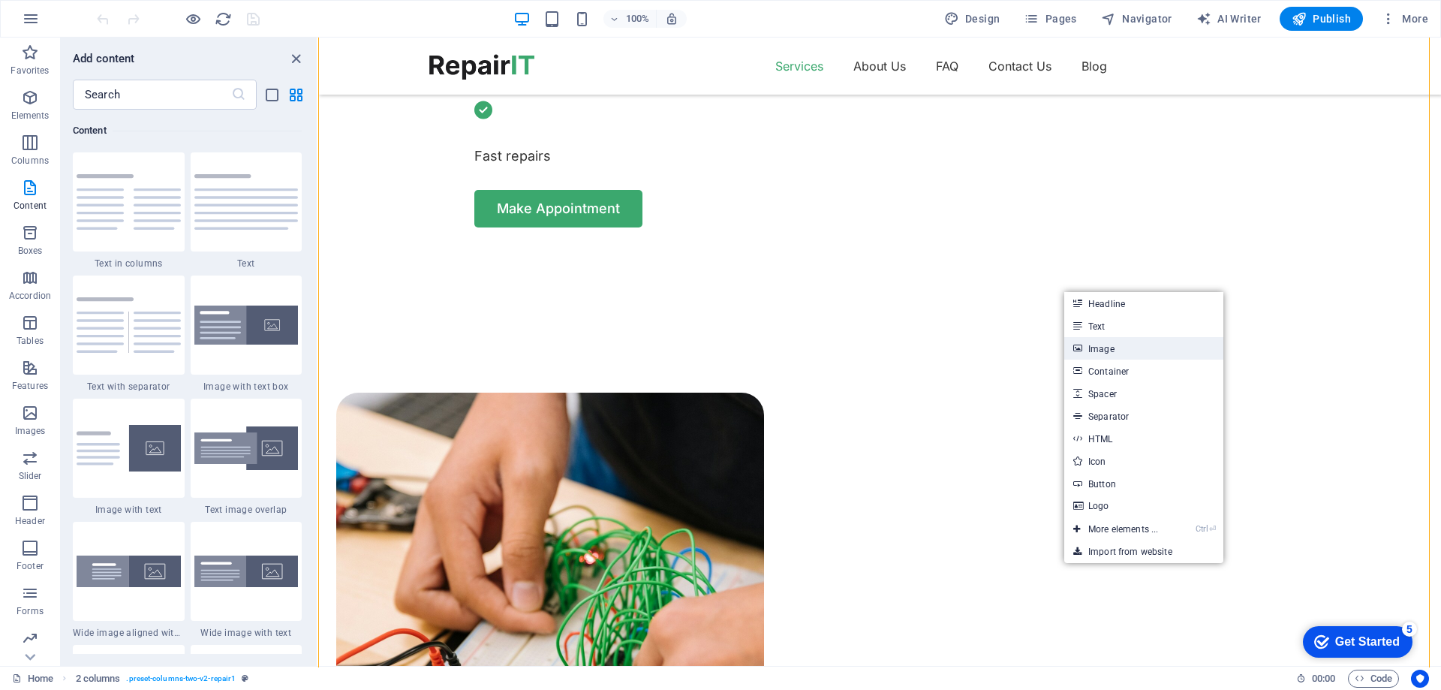
drag, startPoint x: 1119, startPoint y: 353, endPoint x: 796, endPoint y: 317, distance: 324.7
click at [1119, 353] on link "Image" at bounding box center [1143, 348] width 159 height 23
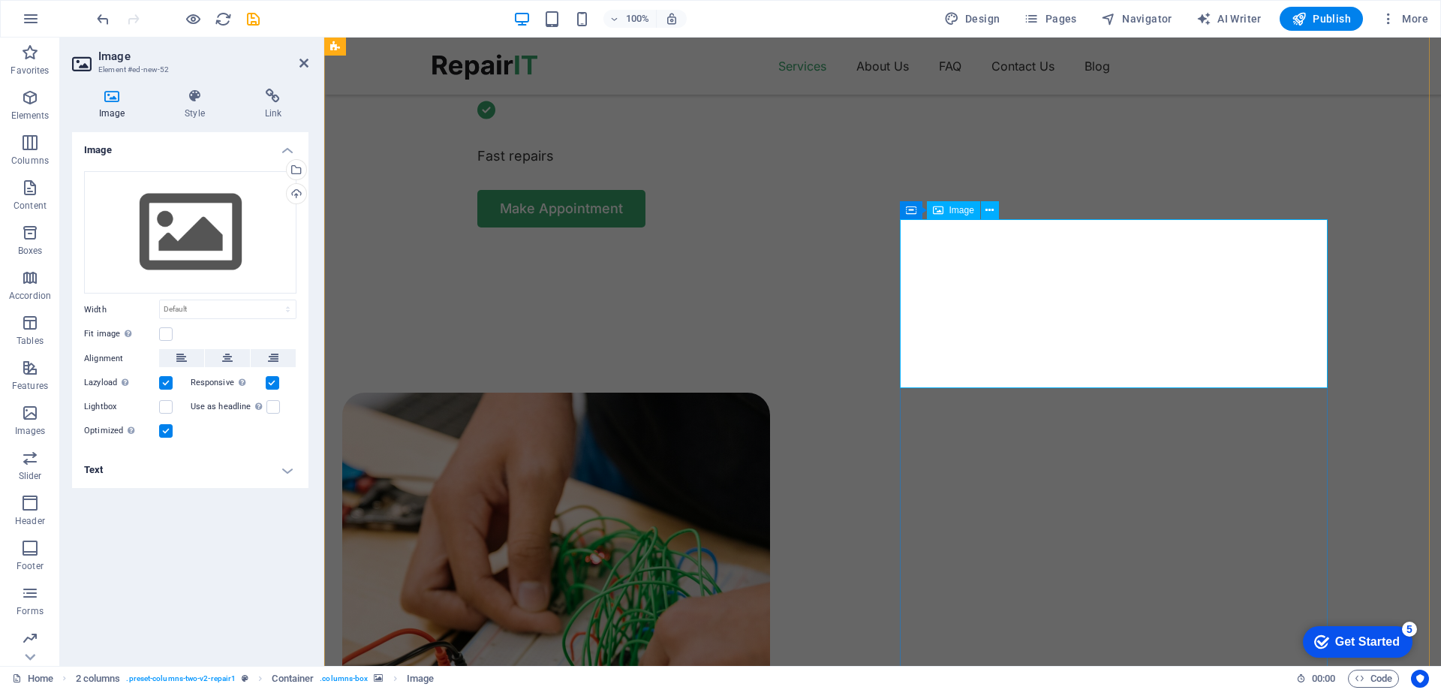
click at [206, 227] on div "Drag files here, click to choose files or select files from Files or our free s…" at bounding box center [190, 232] width 212 height 123
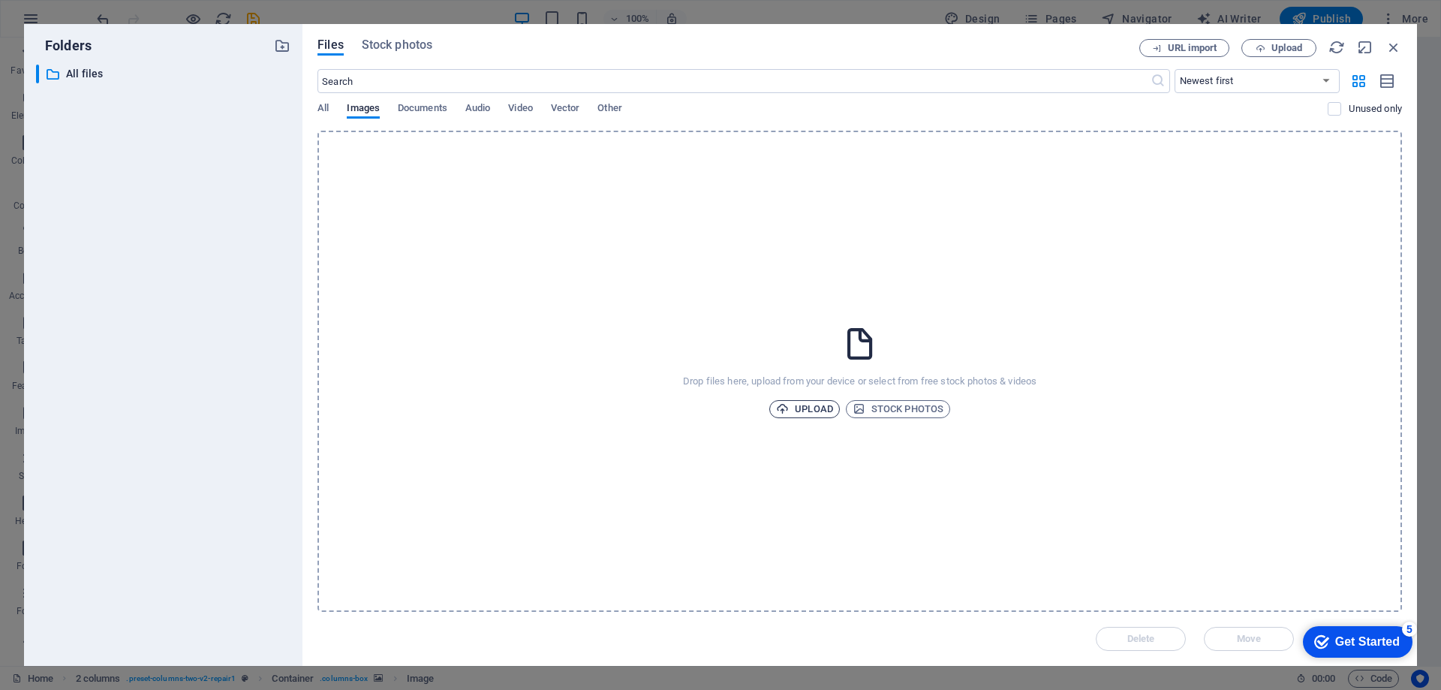
click at [815, 412] on span "Upload" at bounding box center [804, 409] width 57 height 18
click at [884, 412] on span "Stock photos" at bounding box center [898, 409] width 91 height 18
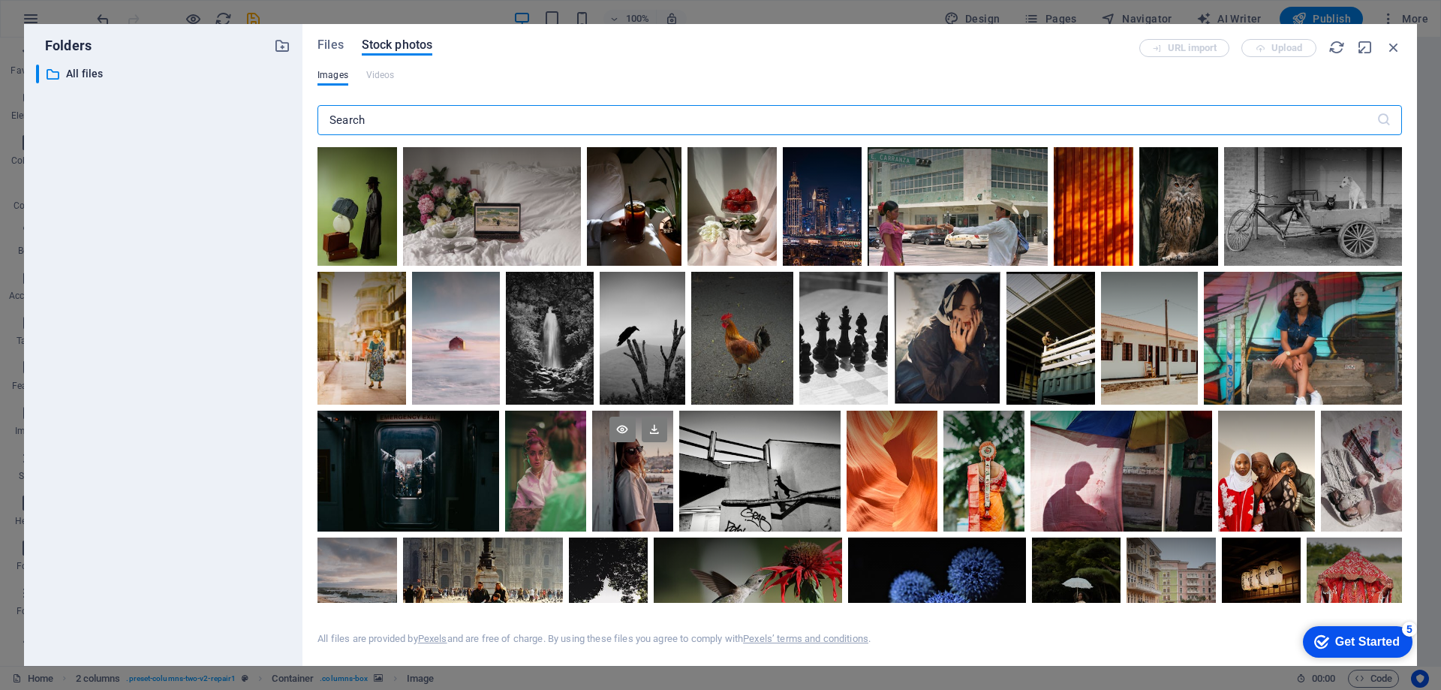
click at [622, 480] on div at bounding box center [632, 472] width 81 height 122
click at [656, 434] on icon at bounding box center [655, 430] width 26 height 26
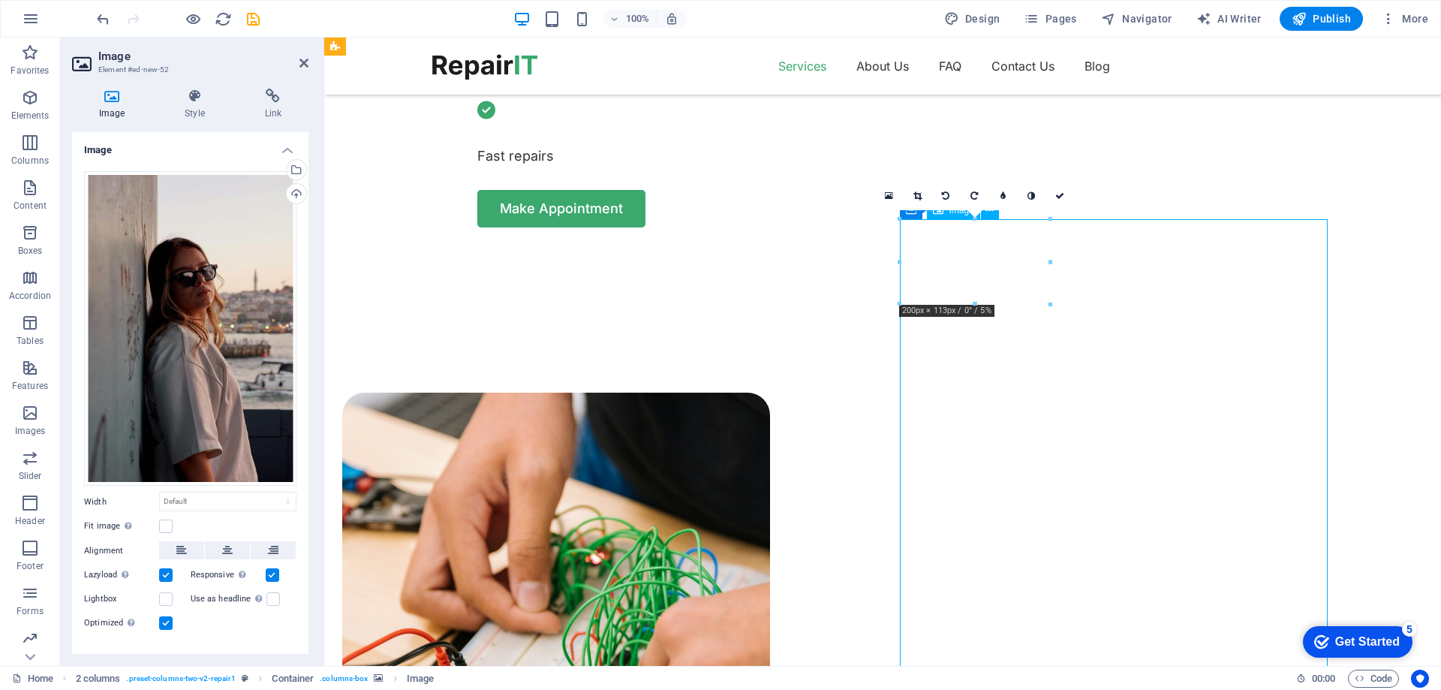
drag, startPoint x: 928, startPoint y: 247, endPoint x: 910, endPoint y: 245, distance: 18.1
click at [1378, 639] on div "Get Started" at bounding box center [1367, 642] width 65 height 14
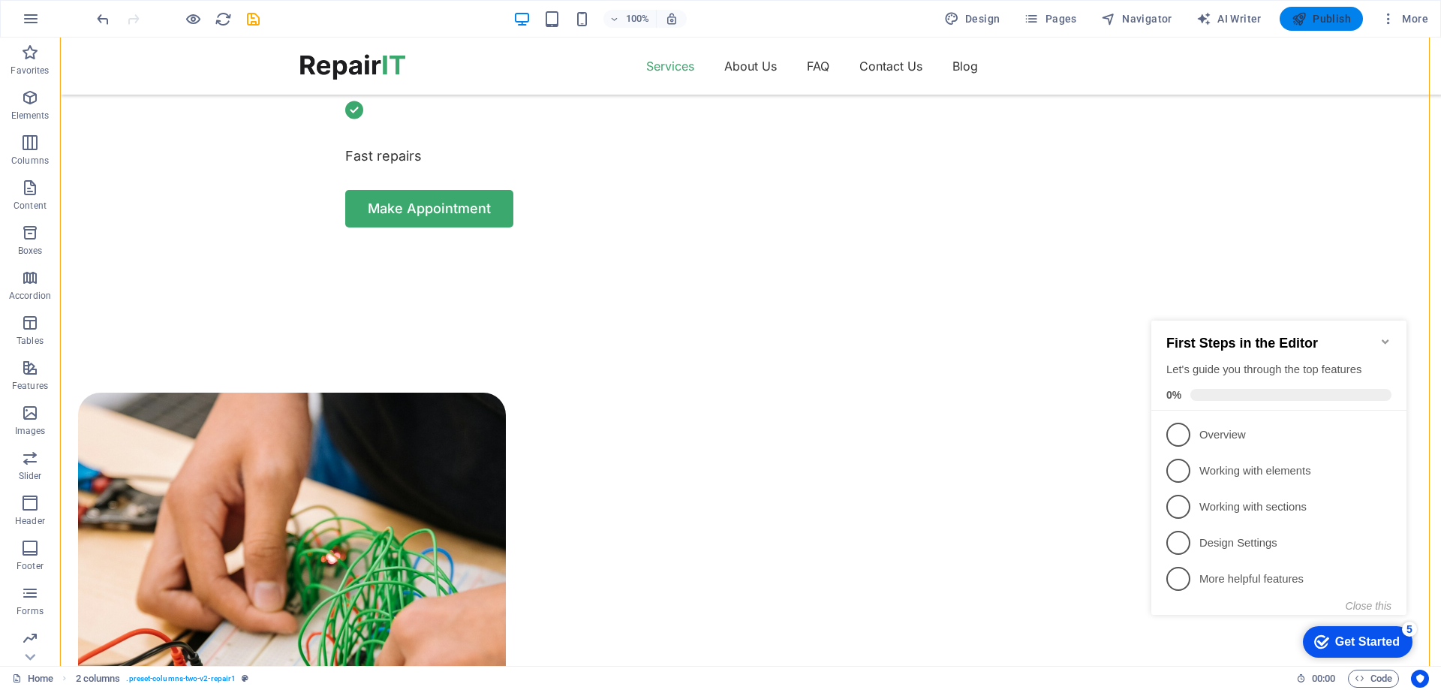
click at [1326, 20] on span "Publish" at bounding box center [1321, 18] width 59 height 15
